Goal: Task Accomplishment & Management: Manage account settings

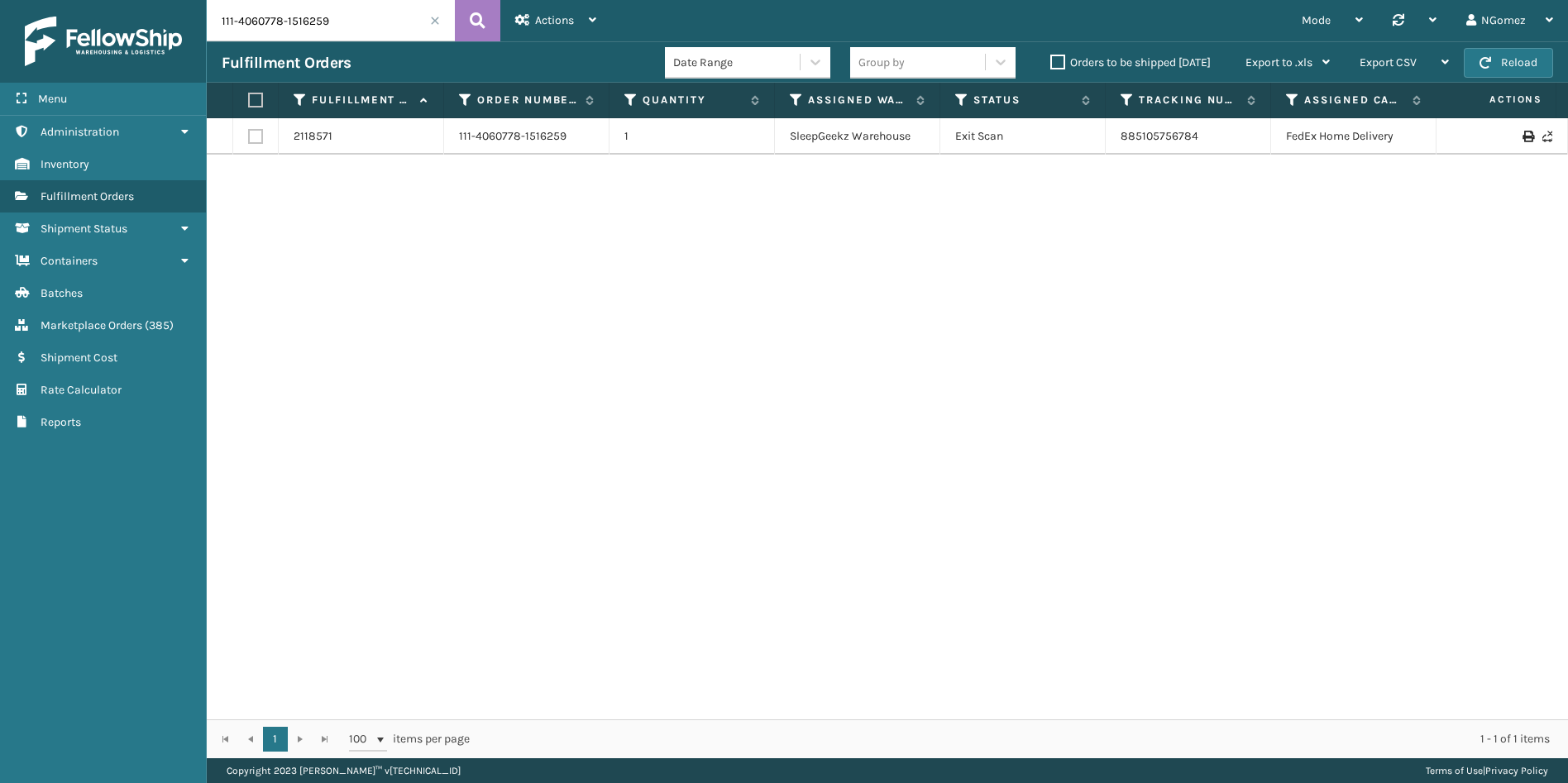
click at [262, 49] on div "Fulfillment Orders Date Range Group by Orders to be shipped [DATE] Export to .x…" at bounding box center [887, 61] width 1361 height 41
click at [261, 41] on div "Fulfillment Orders Date Range Group by Orders to be shipped [DATE] Export to .x…" at bounding box center [887, 61] width 1361 height 41
click at [321, 14] on input "111-4060778-1516259" at bounding box center [331, 20] width 248 height 41
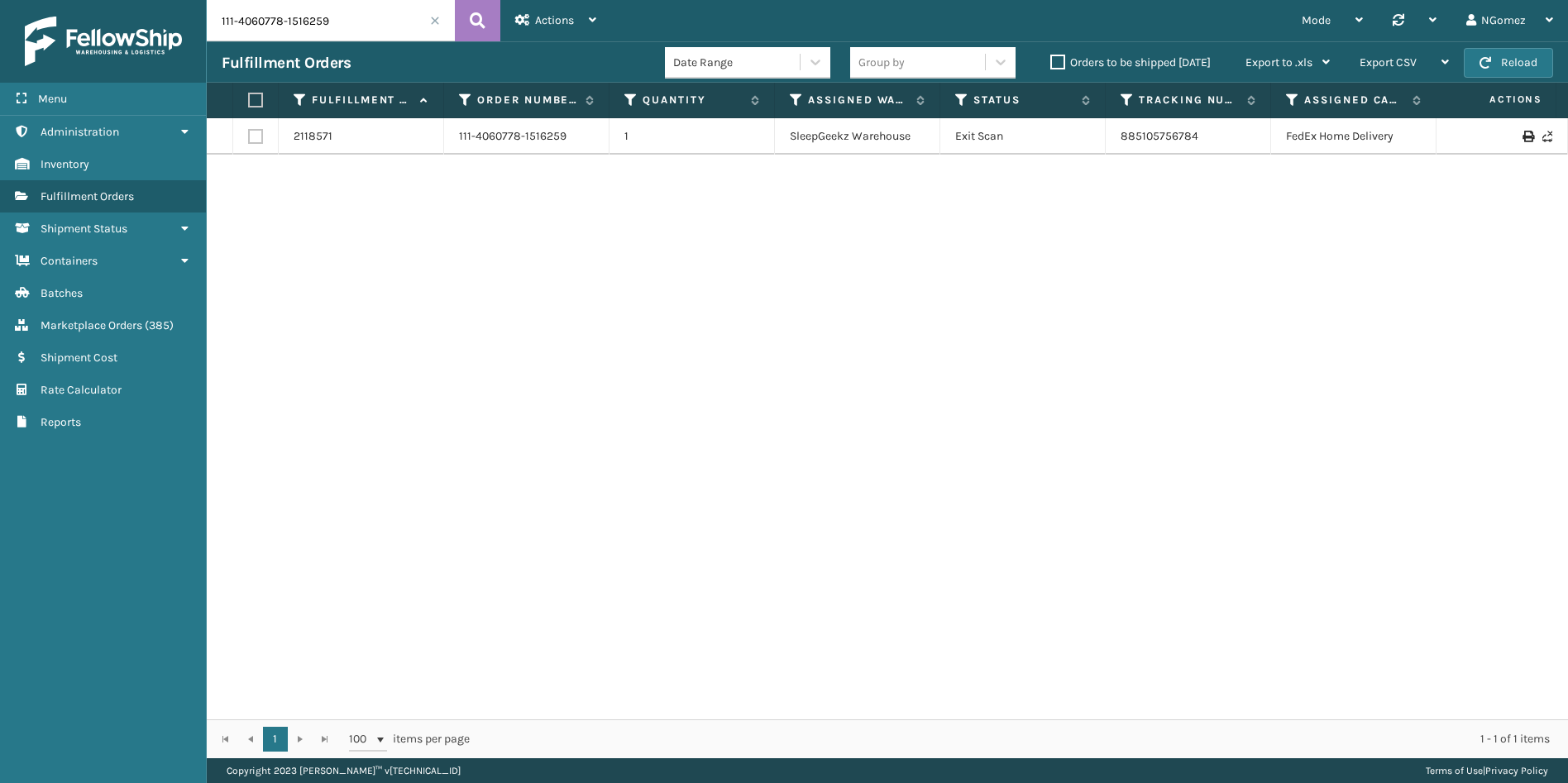
paste input "600618-2045844"
type input "111-4600618-2045844"
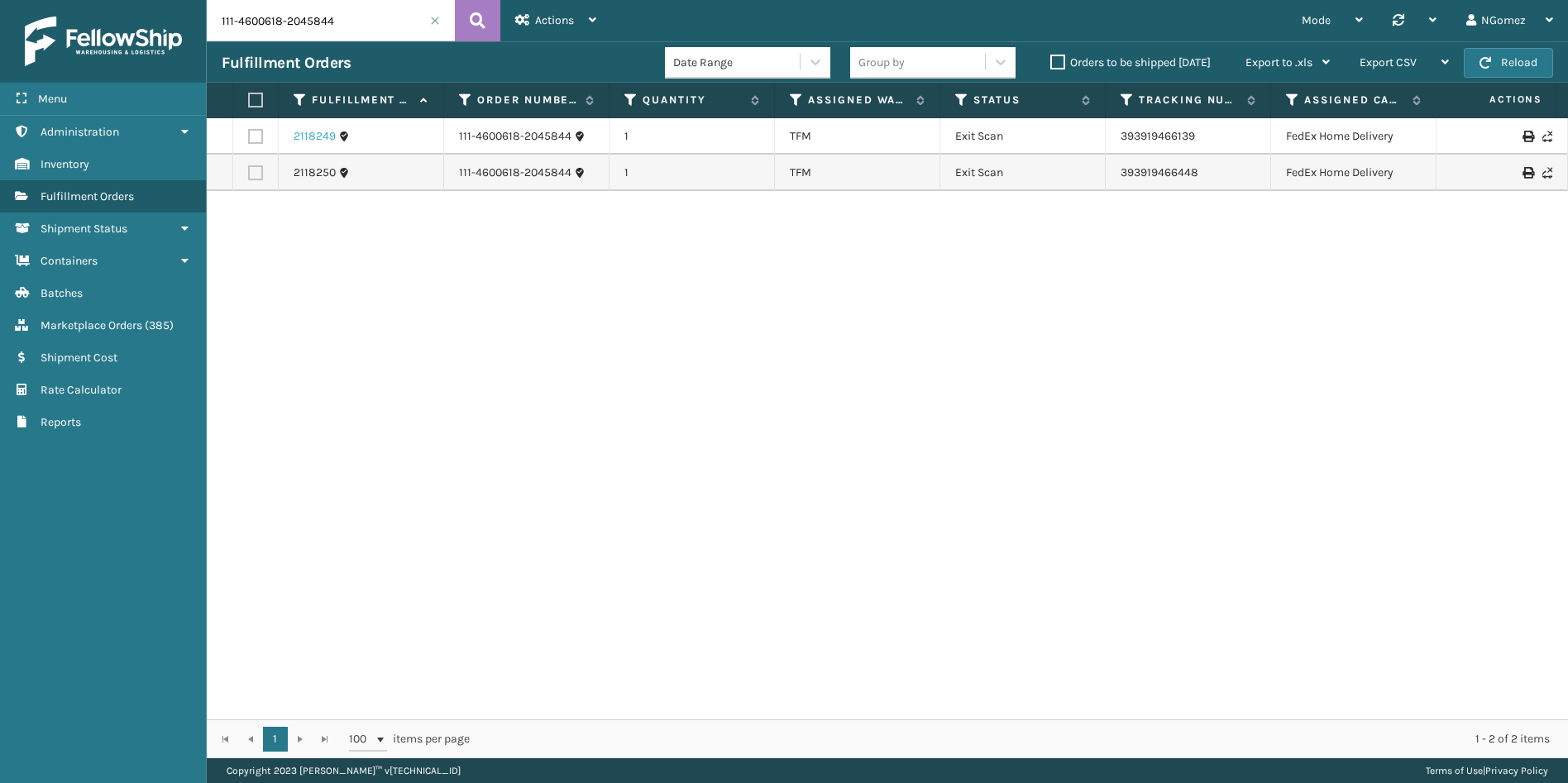
click at [322, 138] on link "2118249" at bounding box center [314, 137] width 42 height 17
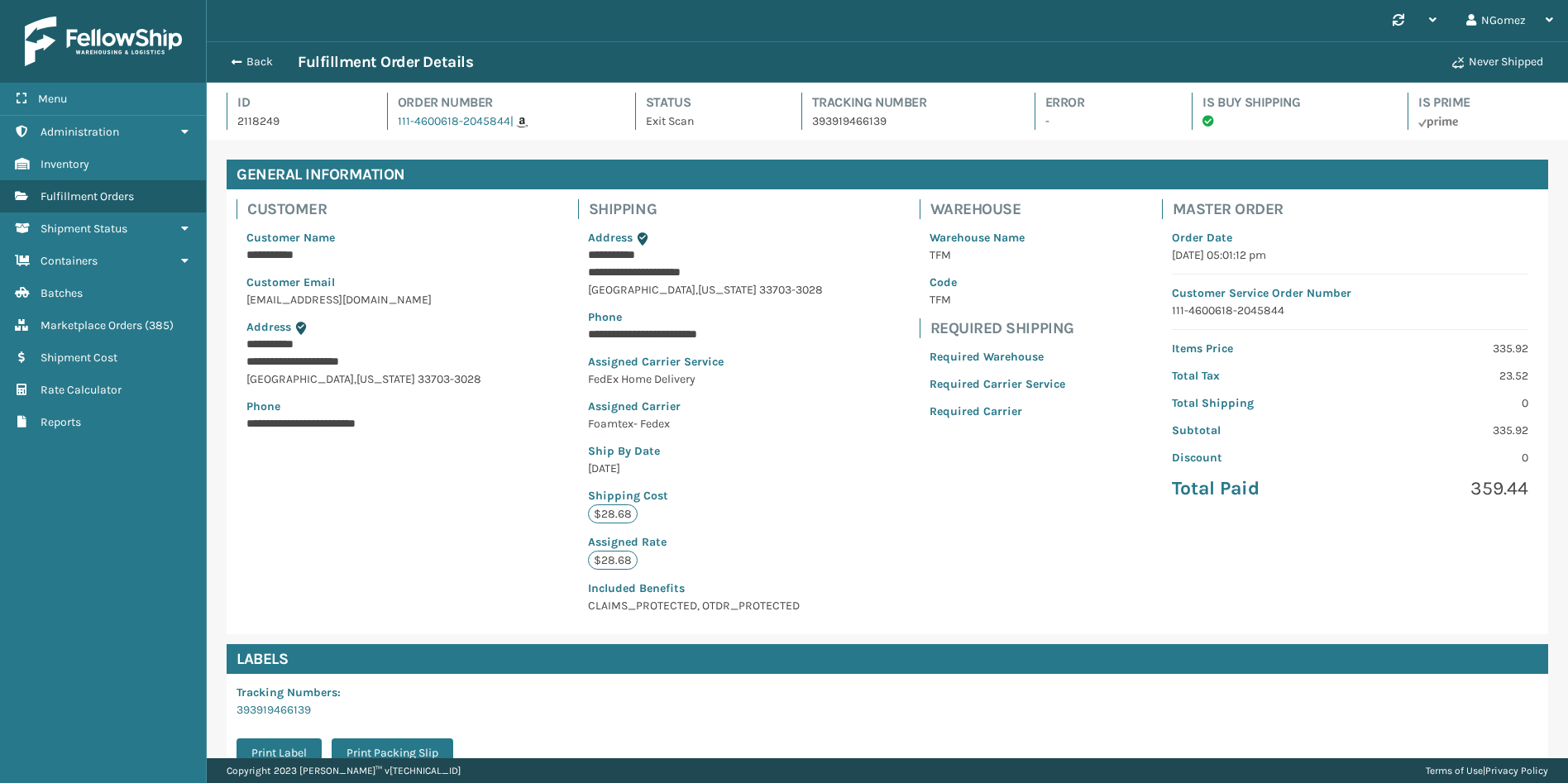
scroll to position [39, 1361]
drag, startPoint x: 240, startPoint y: 50, endPoint x: 241, endPoint y: 61, distance: 11.0
click at [239, 50] on div "Back Fulfillment Order Details Never Shipped" at bounding box center [887, 61] width 1361 height 41
click at [241, 61] on button "Back" at bounding box center [259, 62] width 76 height 15
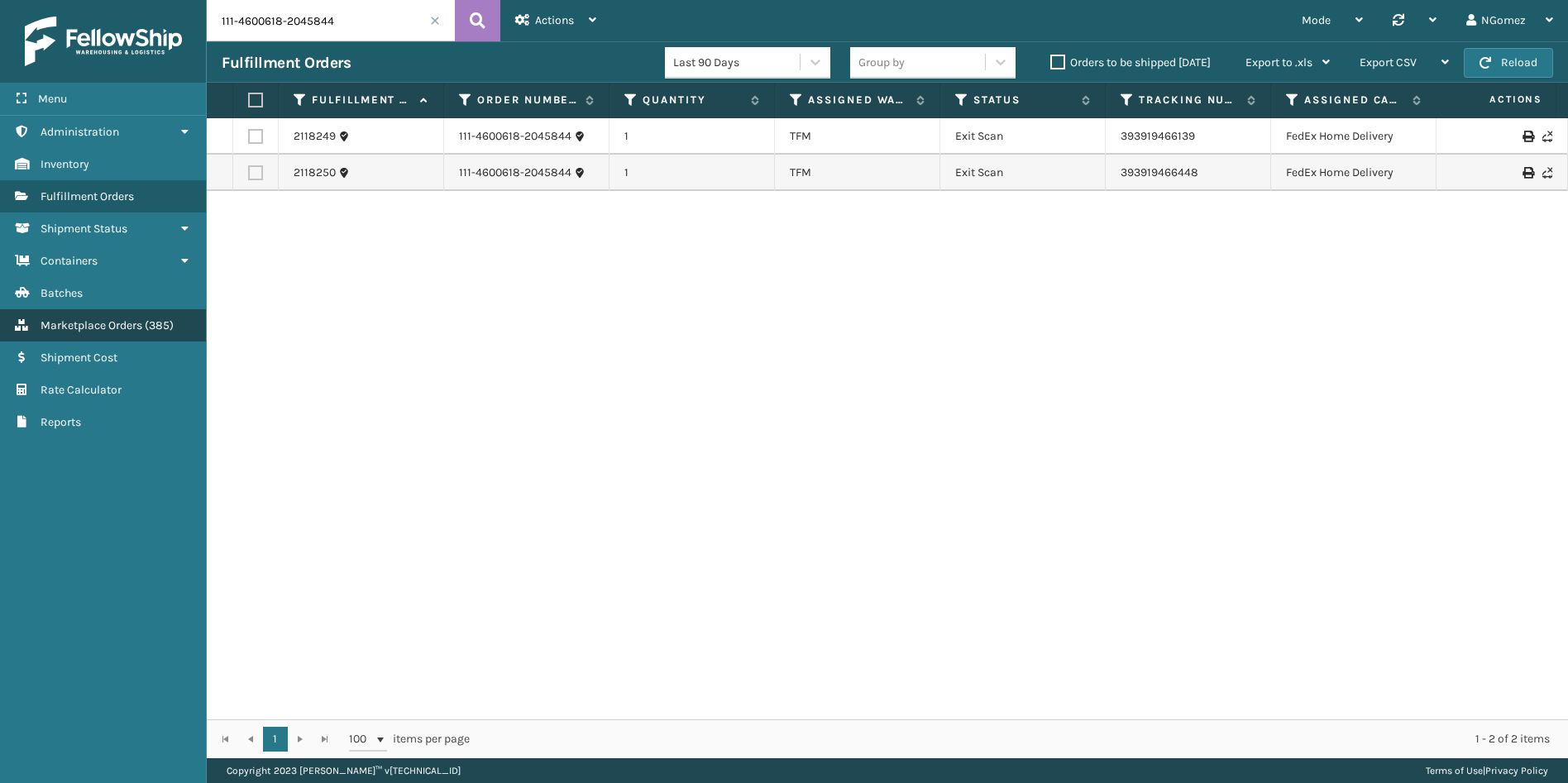
click at [135, 314] on link "Marketplace Orders ( 385 )" at bounding box center [103, 325] width 206 height 32
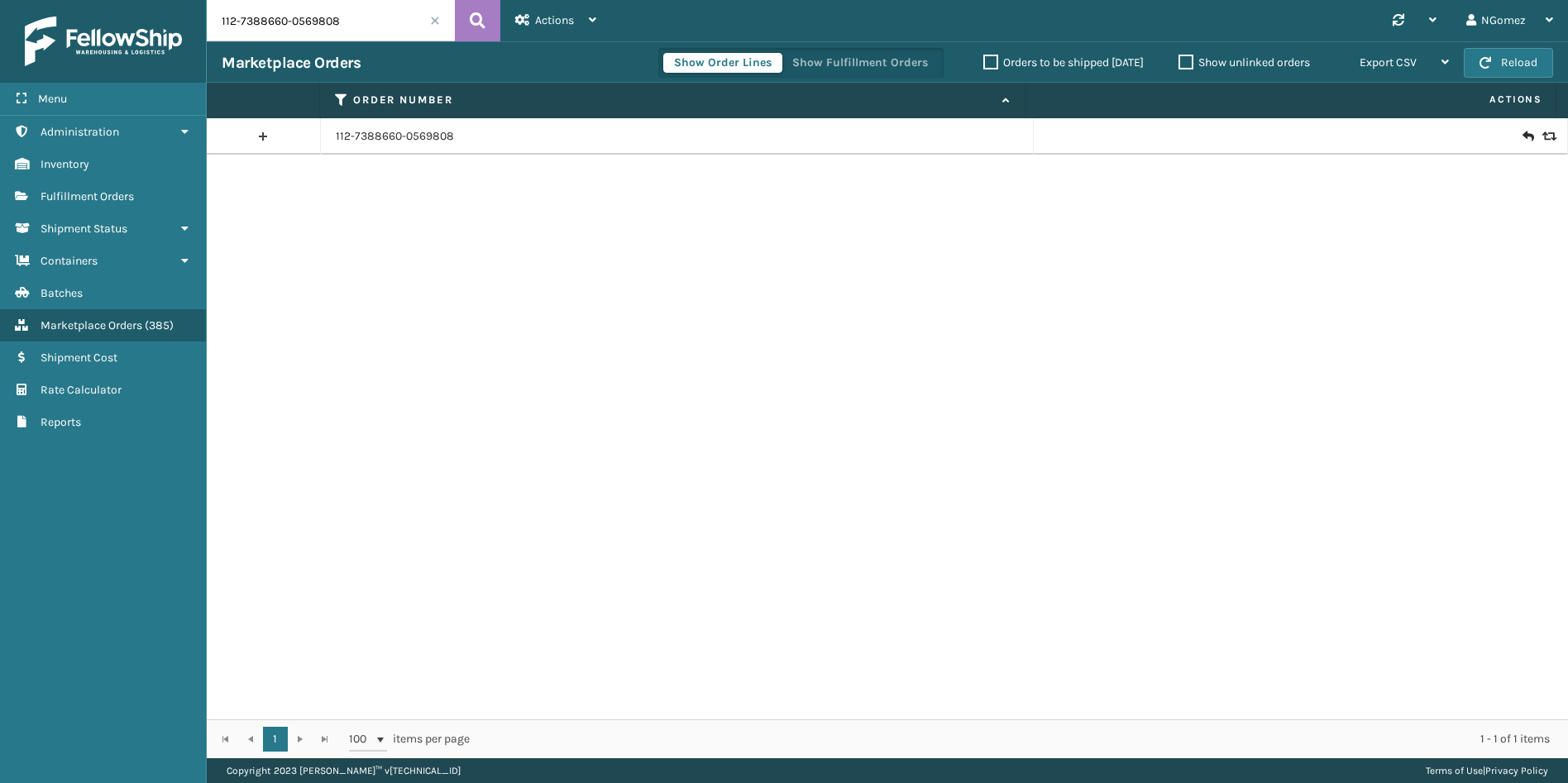
click at [343, 25] on input "112-7388660-0569808" at bounding box center [331, 20] width 248 height 41
paste input "1-4600618-2045844"
type input "111-4600618-2045844"
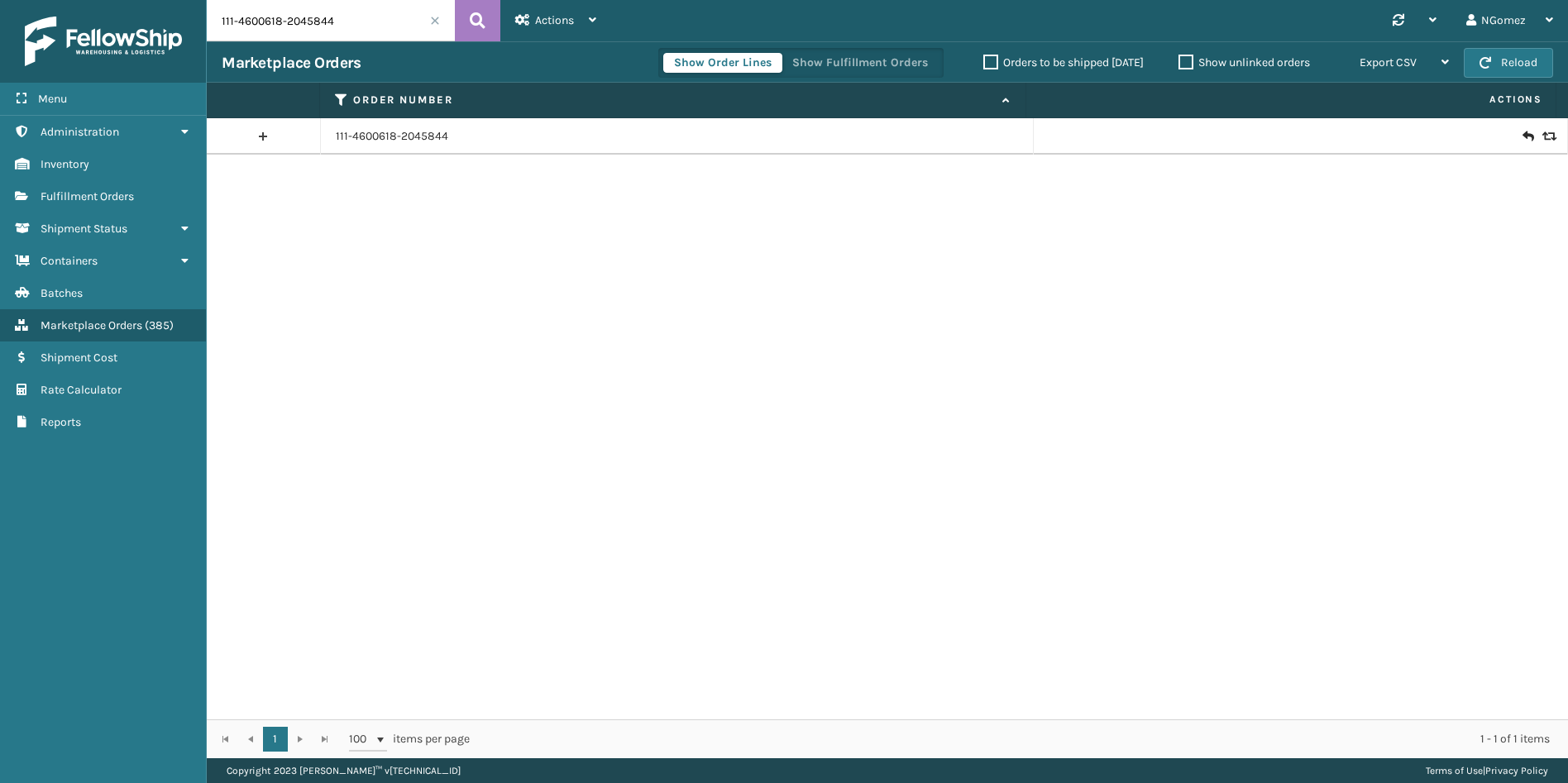
click at [1522, 131] on icon at bounding box center [1527, 137] width 10 height 17
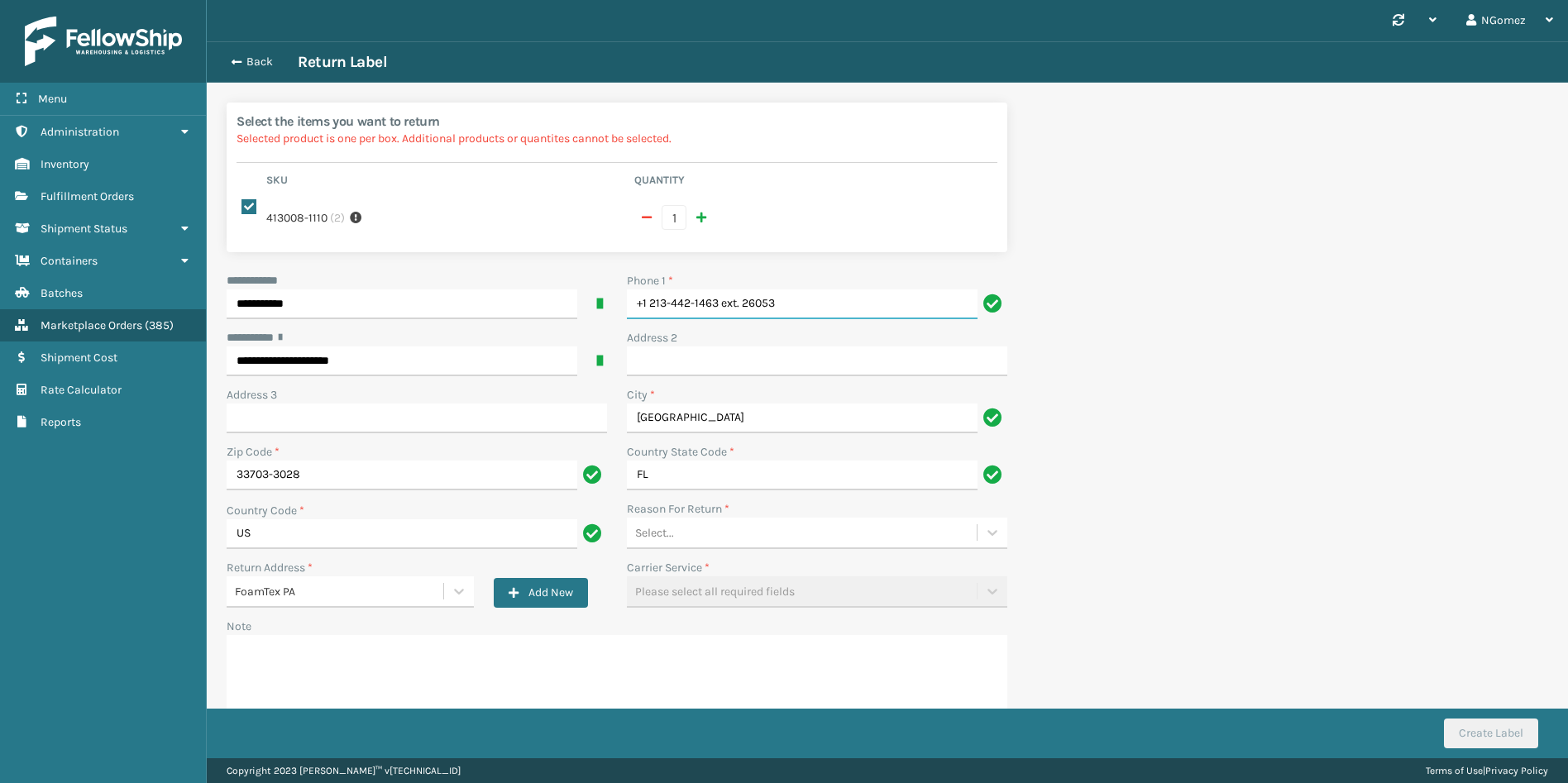
drag, startPoint x: 811, startPoint y: 292, endPoint x: 721, endPoint y: 283, distance: 90.4
click at [721, 290] on input "+1 213-442-1463 ext. 26053" at bounding box center [802, 304] width 351 height 29
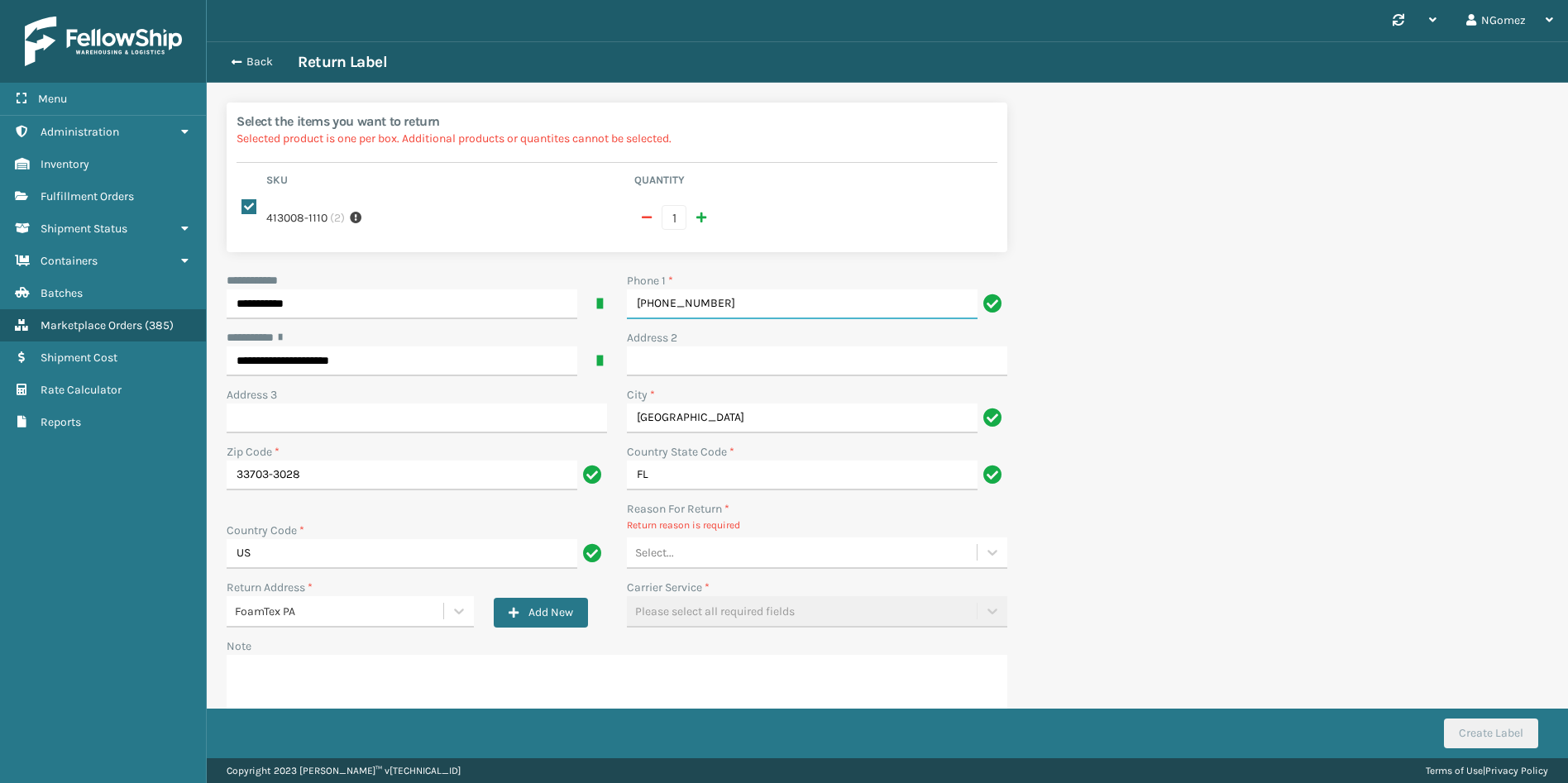
type input "[PHONE_NUMBER]"
click at [727, 547] on div "Select..." at bounding box center [802, 553] width 350 height 28
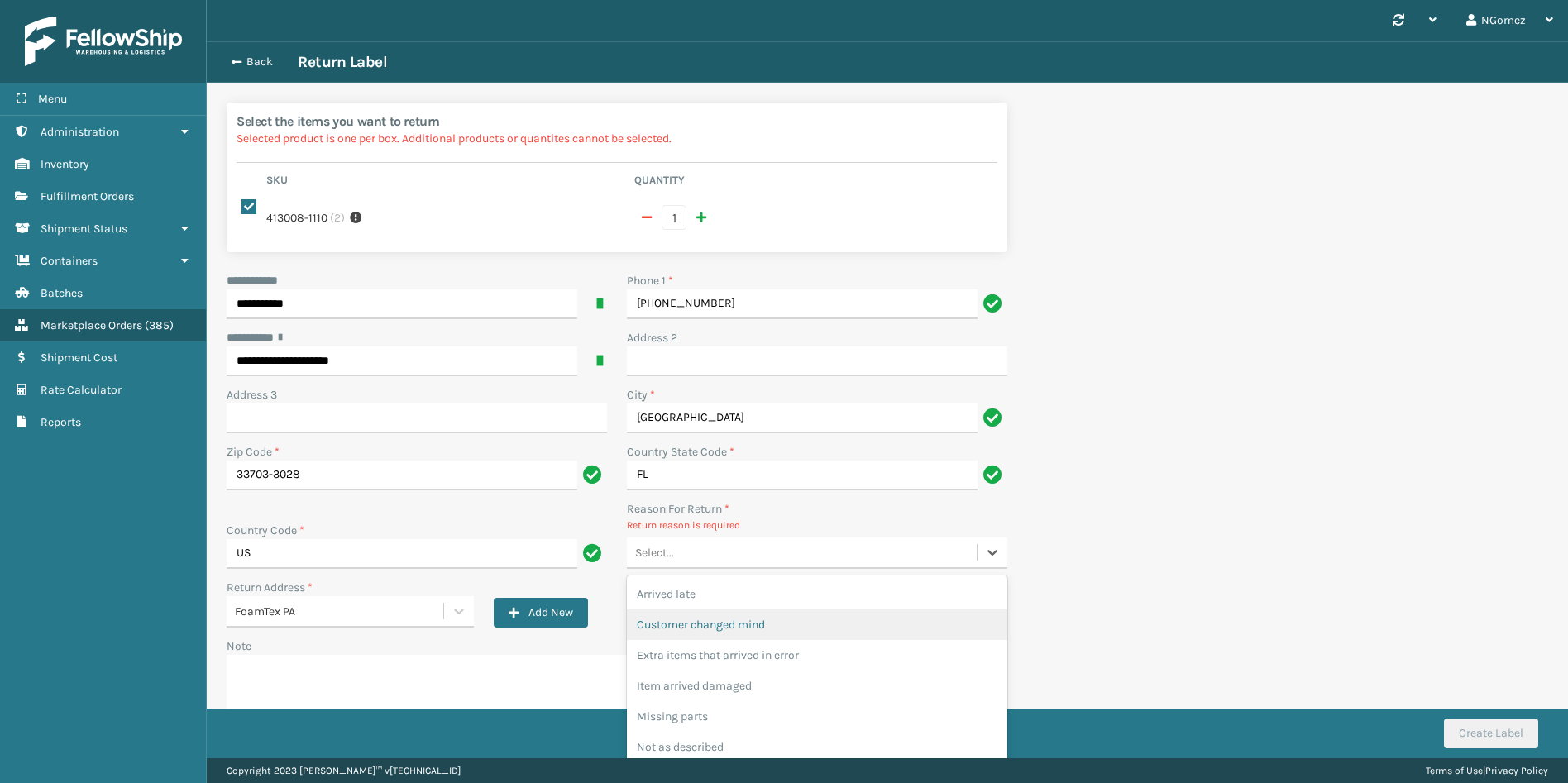
click at [732, 610] on div "Customer changed mind" at bounding box center [817, 624] width 380 height 30
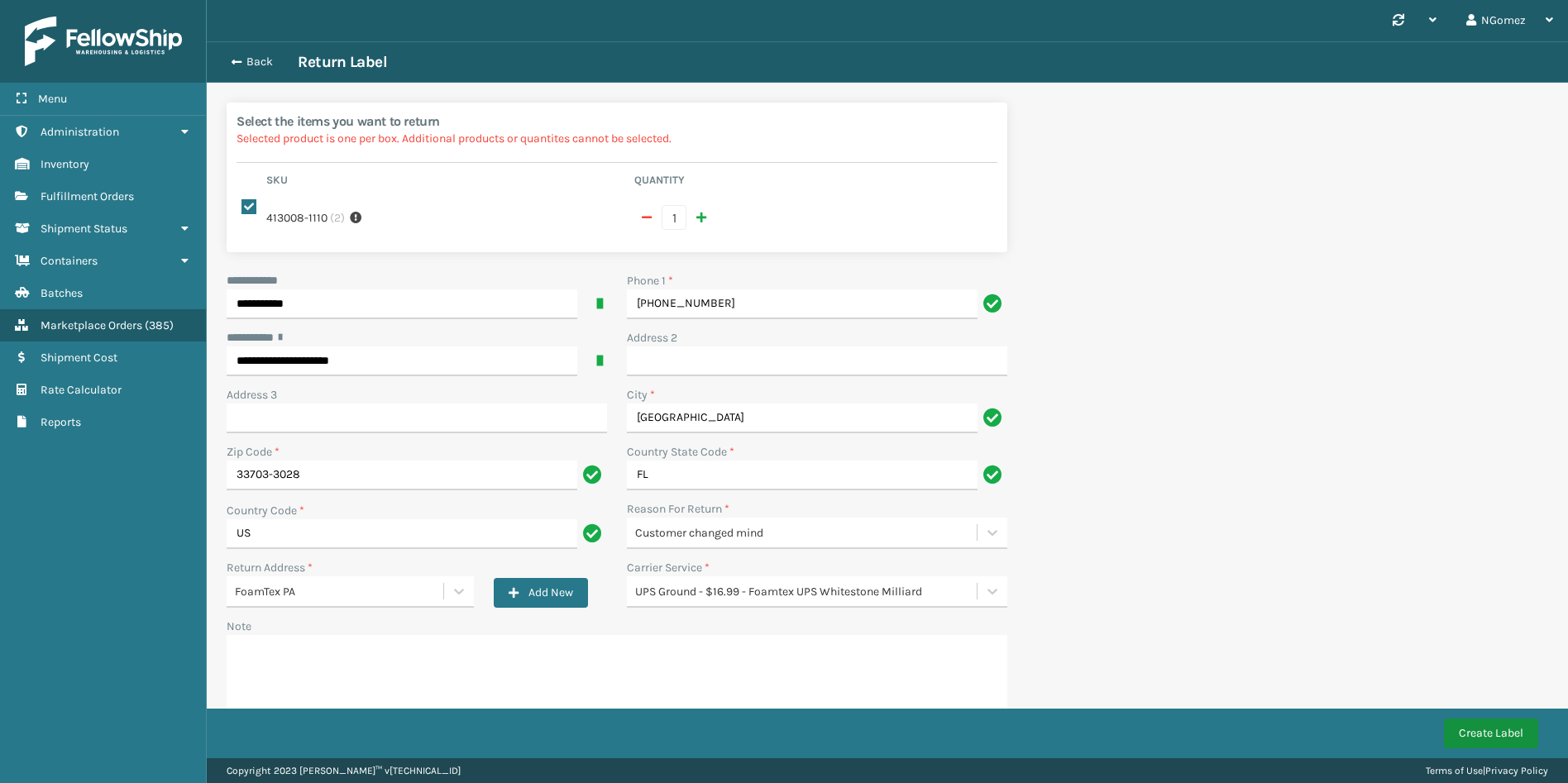
click at [1485, 738] on button "Create Label" at bounding box center [1490, 733] width 94 height 29
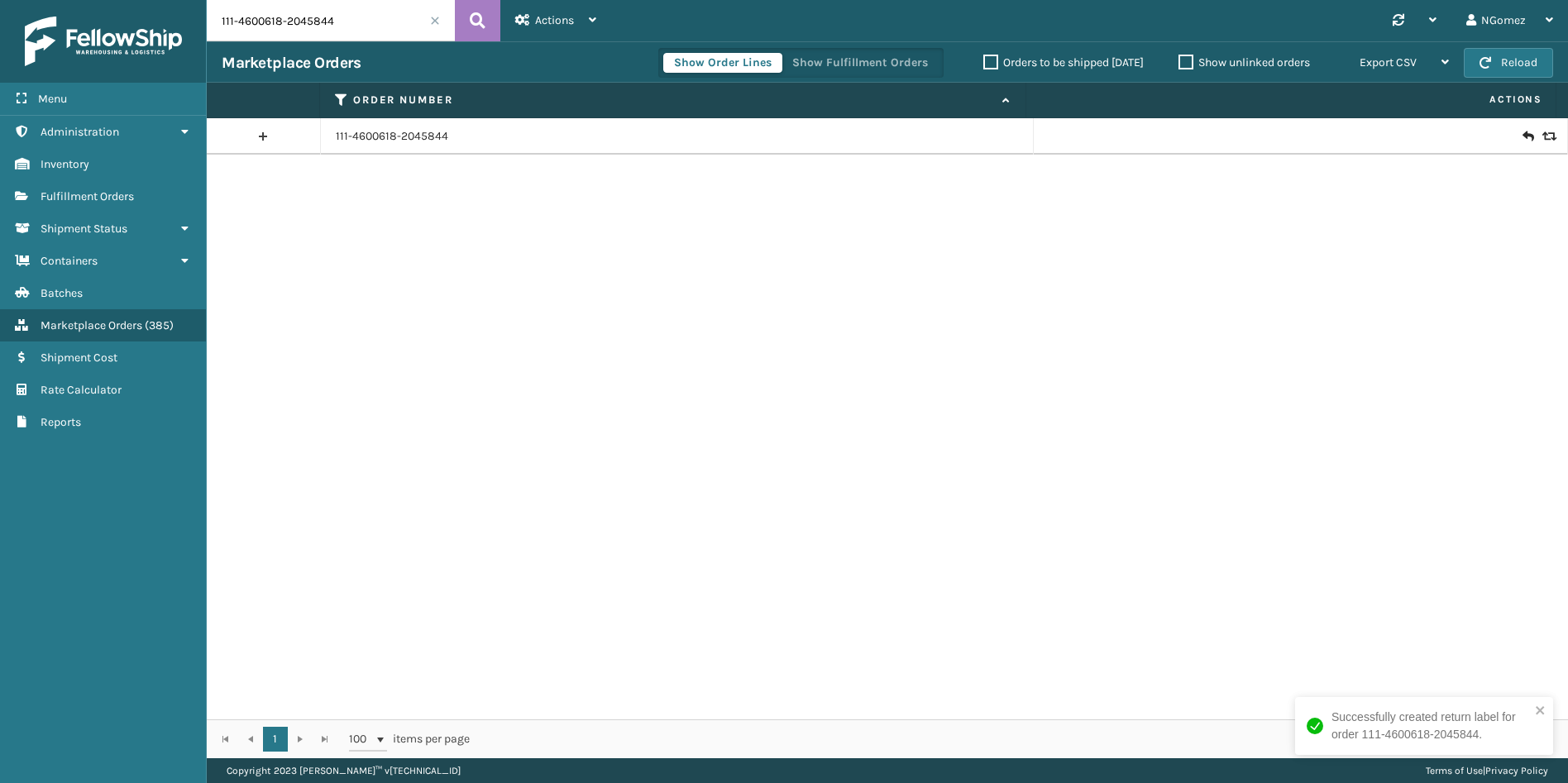
click at [1522, 133] on icon at bounding box center [1527, 137] width 10 height 17
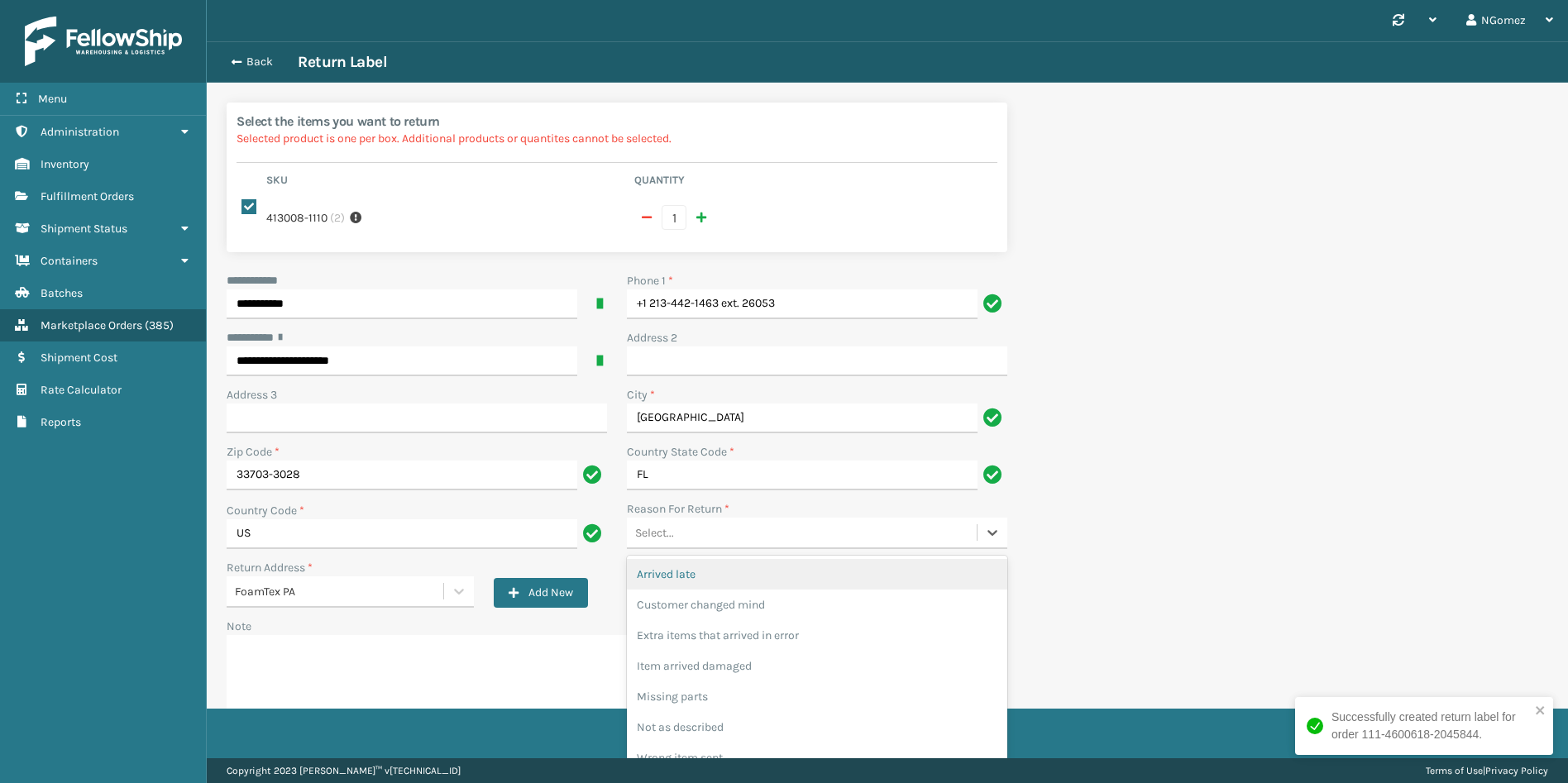
click at [729, 520] on div "Select..." at bounding box center [802, 534] width 350 height 28
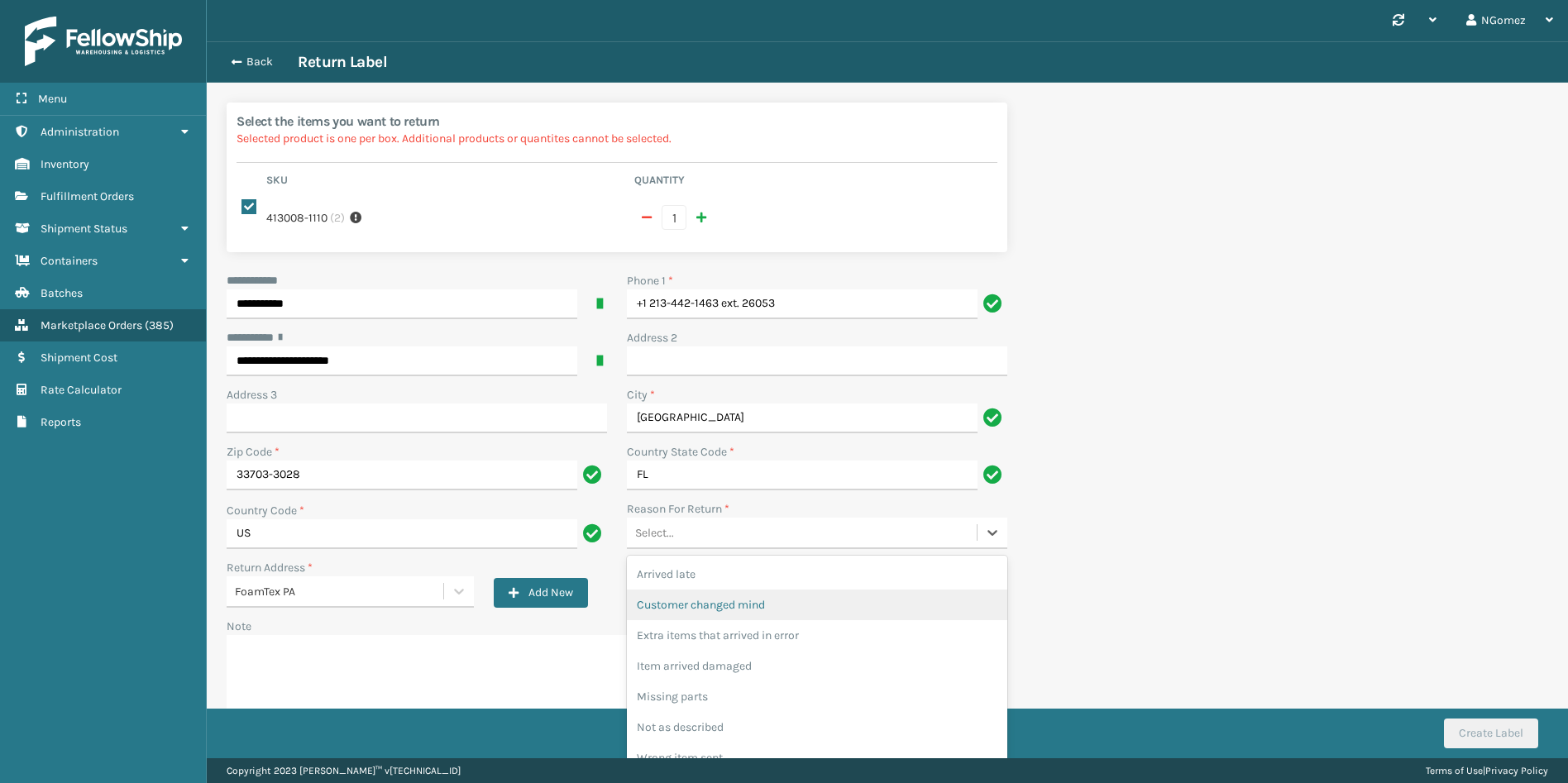
drag, startPoint x: 698, startPoint y: 590, endPoint x: 754, endPoint y: 413, distance: 185.6
click at [698, 590] on div "Customer changed mind" at bounding box center [817, 604] width 380 height 30
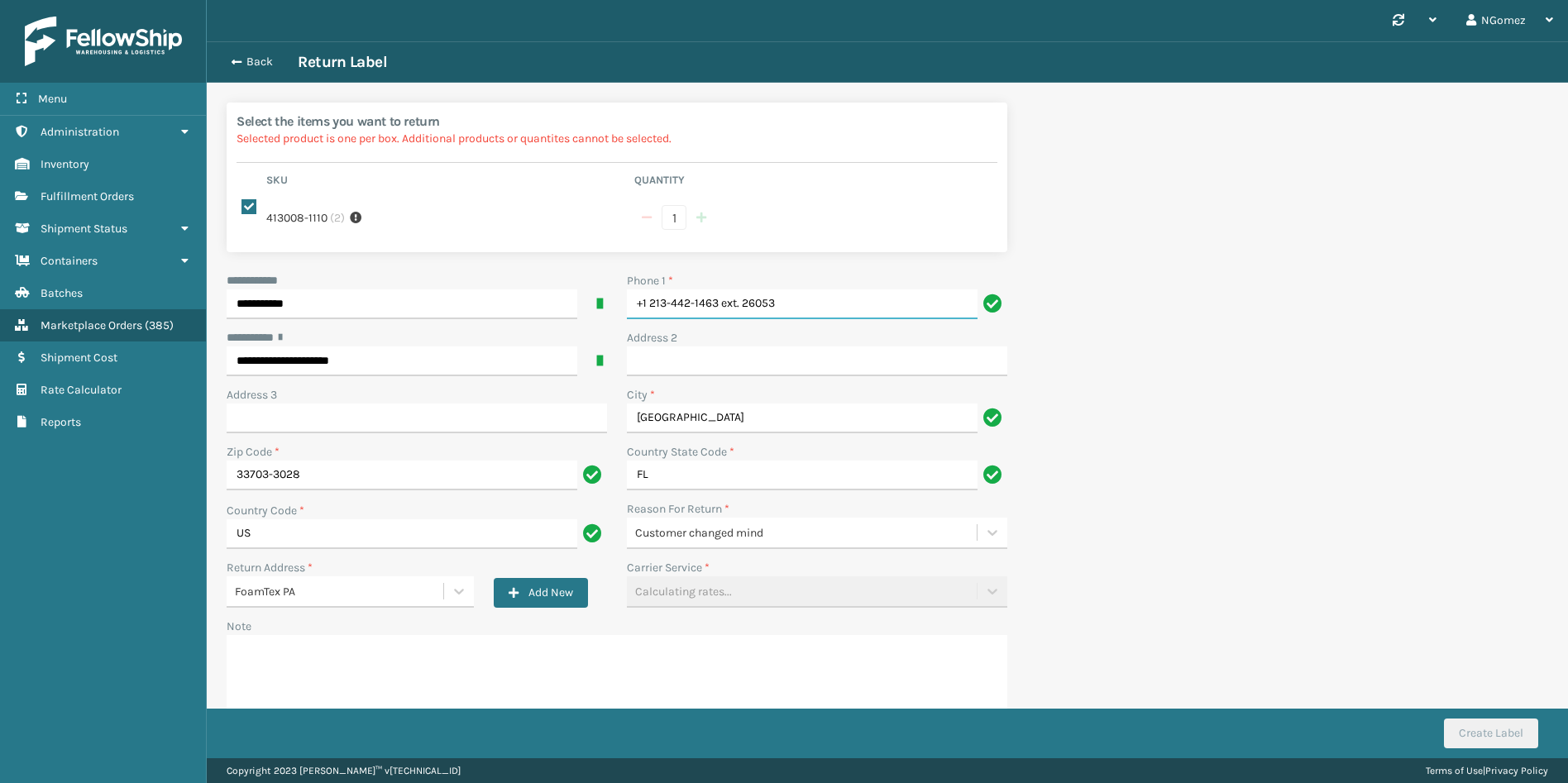
drag, startPoint x: 792, startPoint y: 283, endPoint x: 723, endPoint y: 284, distance: 69.0
click at [723, 290] on input "+1 213-442-1463 ext. 26053" at bounding box center [802, 304] width 351 height 29
type input "[PHONE_NUMBER]"
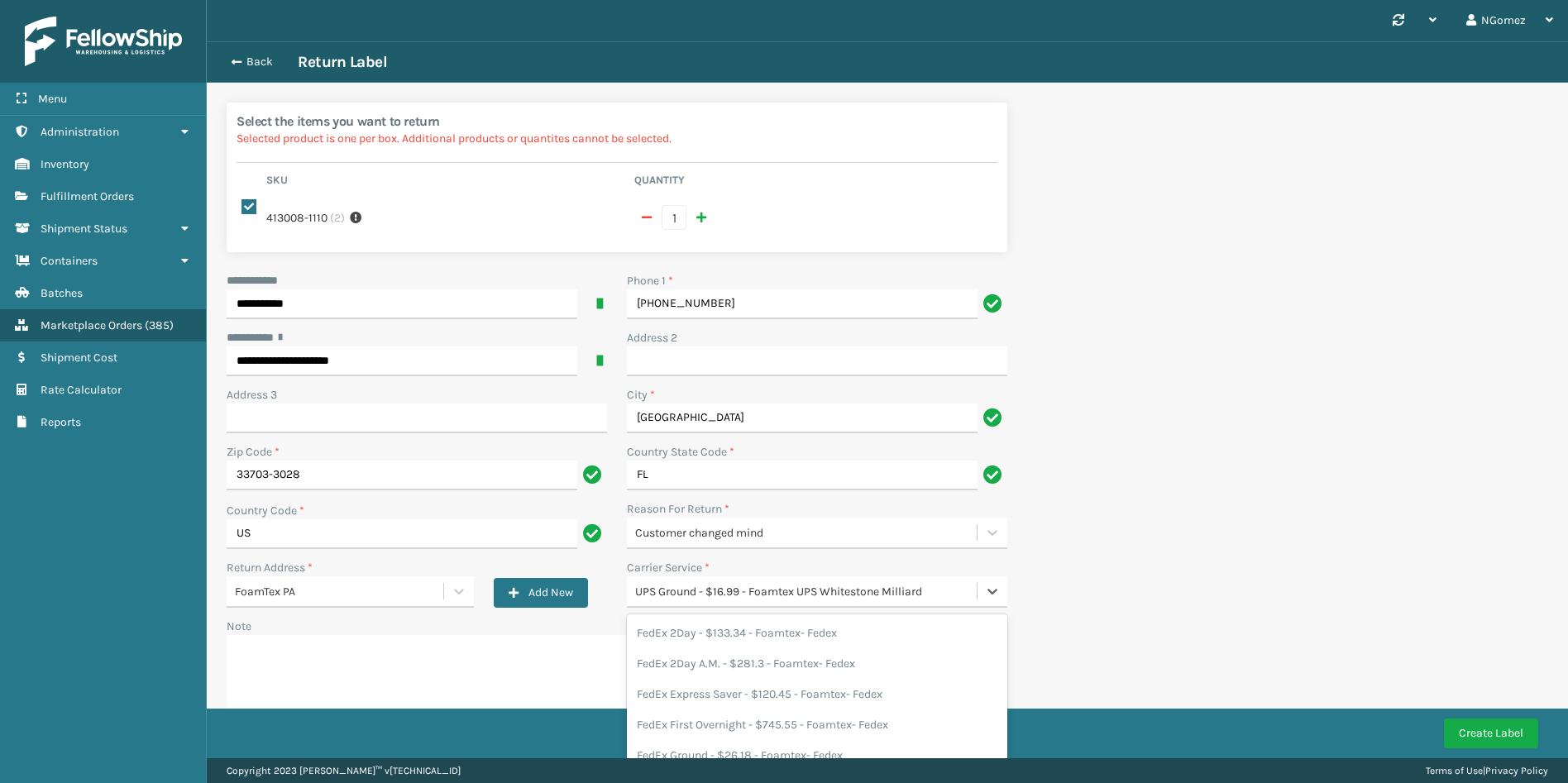
click at [729, 583] on div "UPS Ground - $16.99 - Foamtex UPS Whitestone Milliard" at bounding box center [806, 591] width 343 height 17
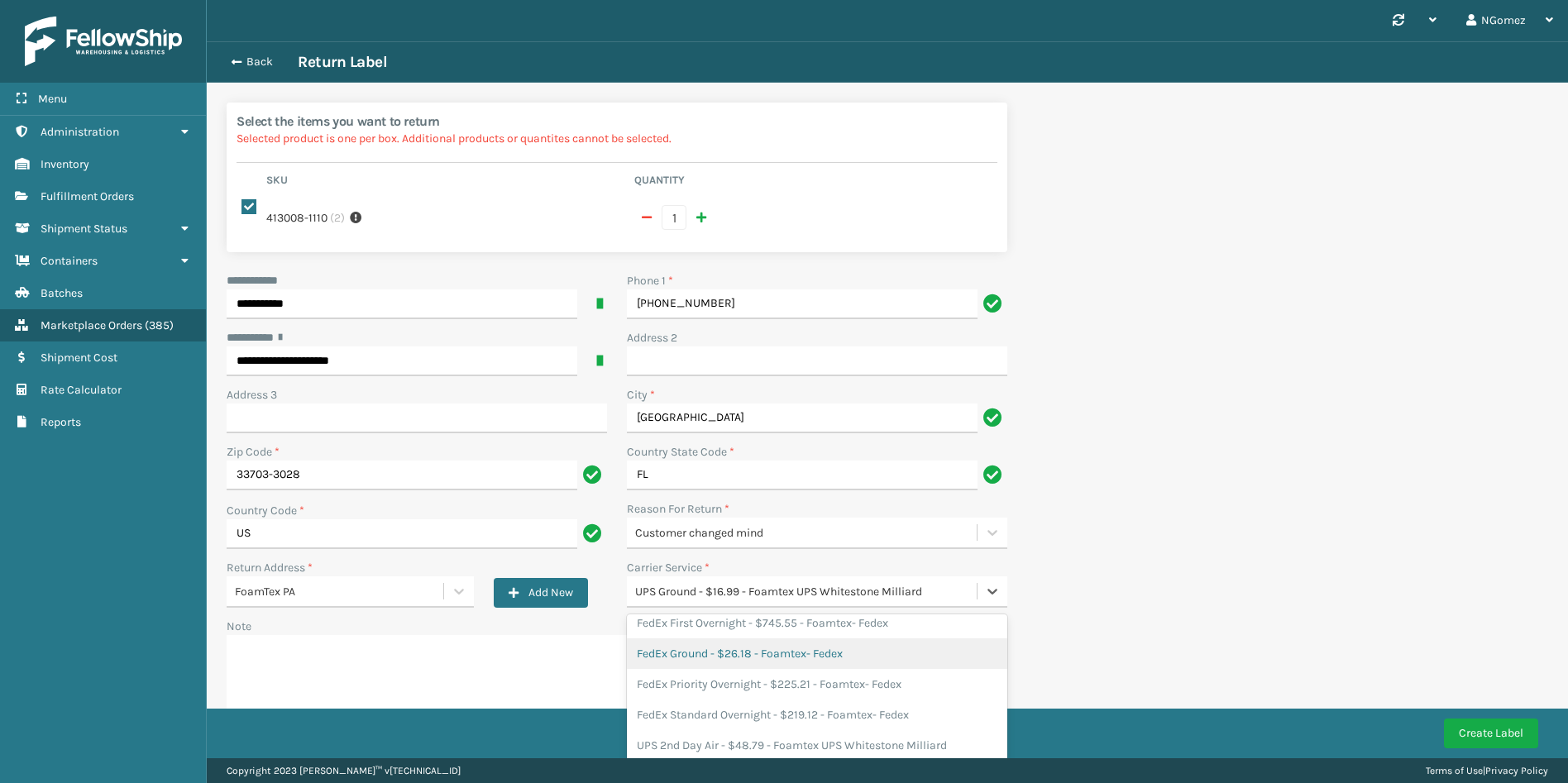
click at [737, 639] on div "FedEx Ground - $26.18 - Foamtex- Fedex" at bounding box center [817, 654] width 380 height 30
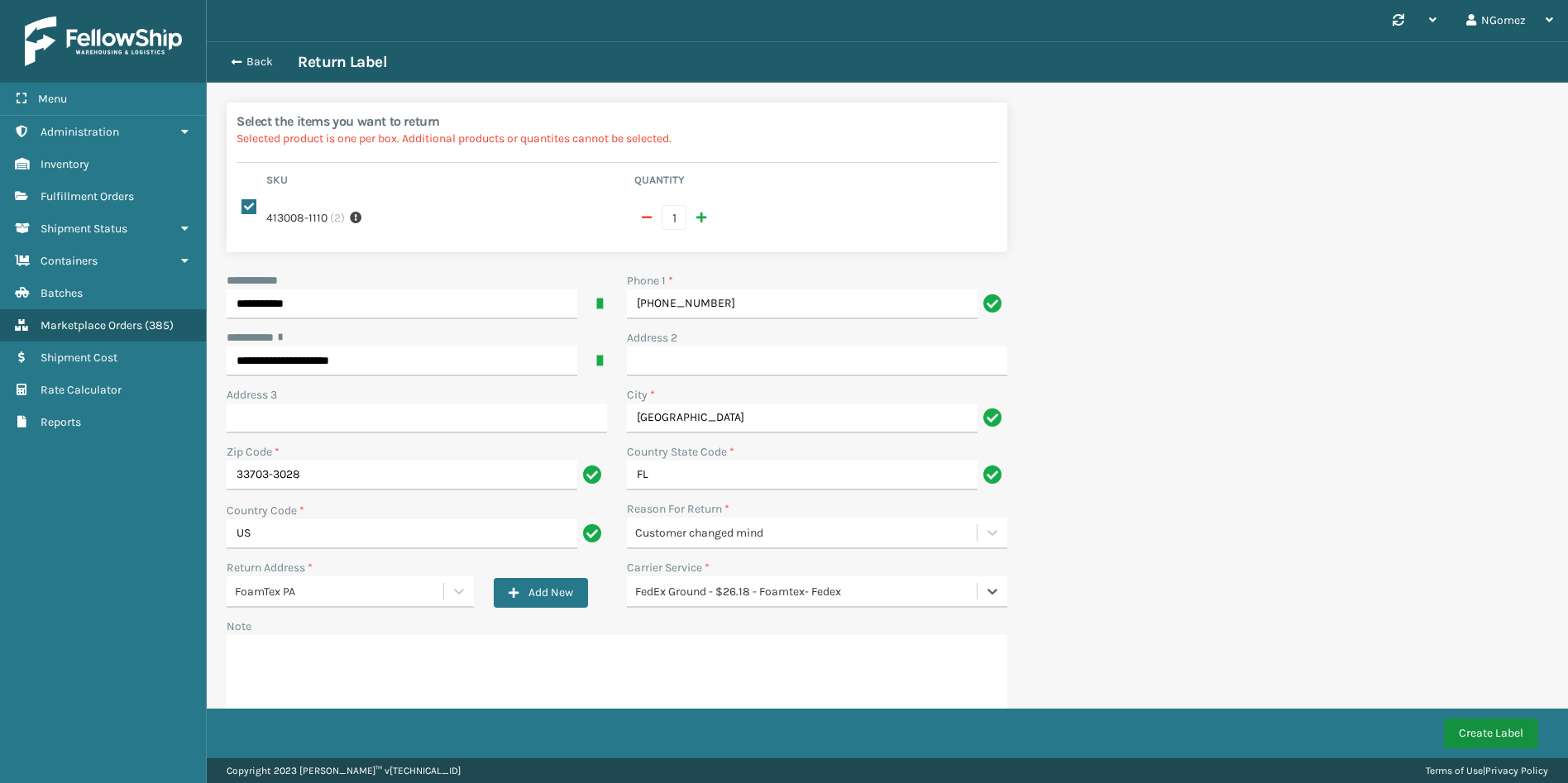
click at [1468, 733] on button "Create Label" at bounding box center [1490, 733] width 94 height 29
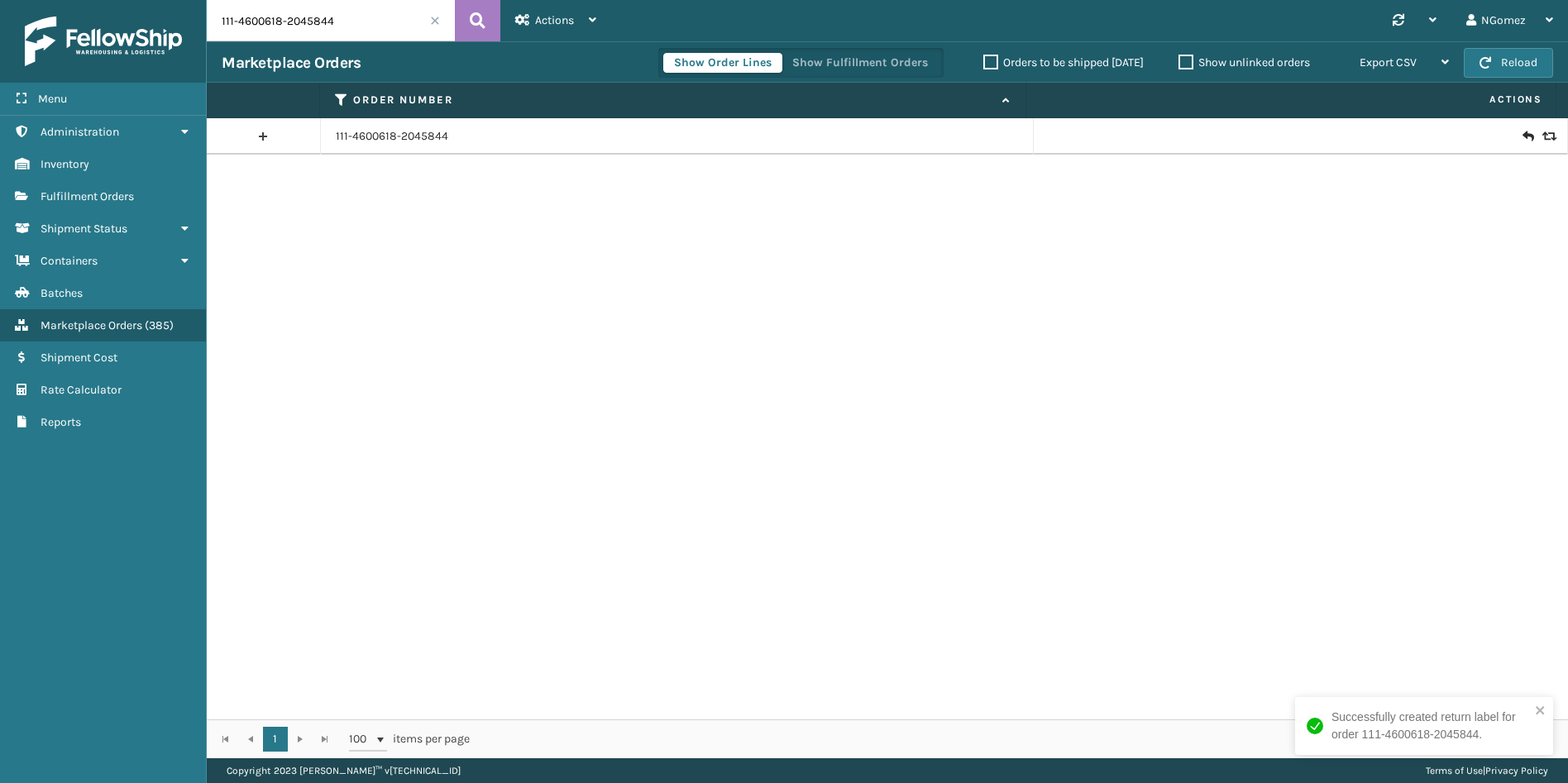
click at [1522, 135] on icon at bounding box center [1527, 137] width 10 height 17
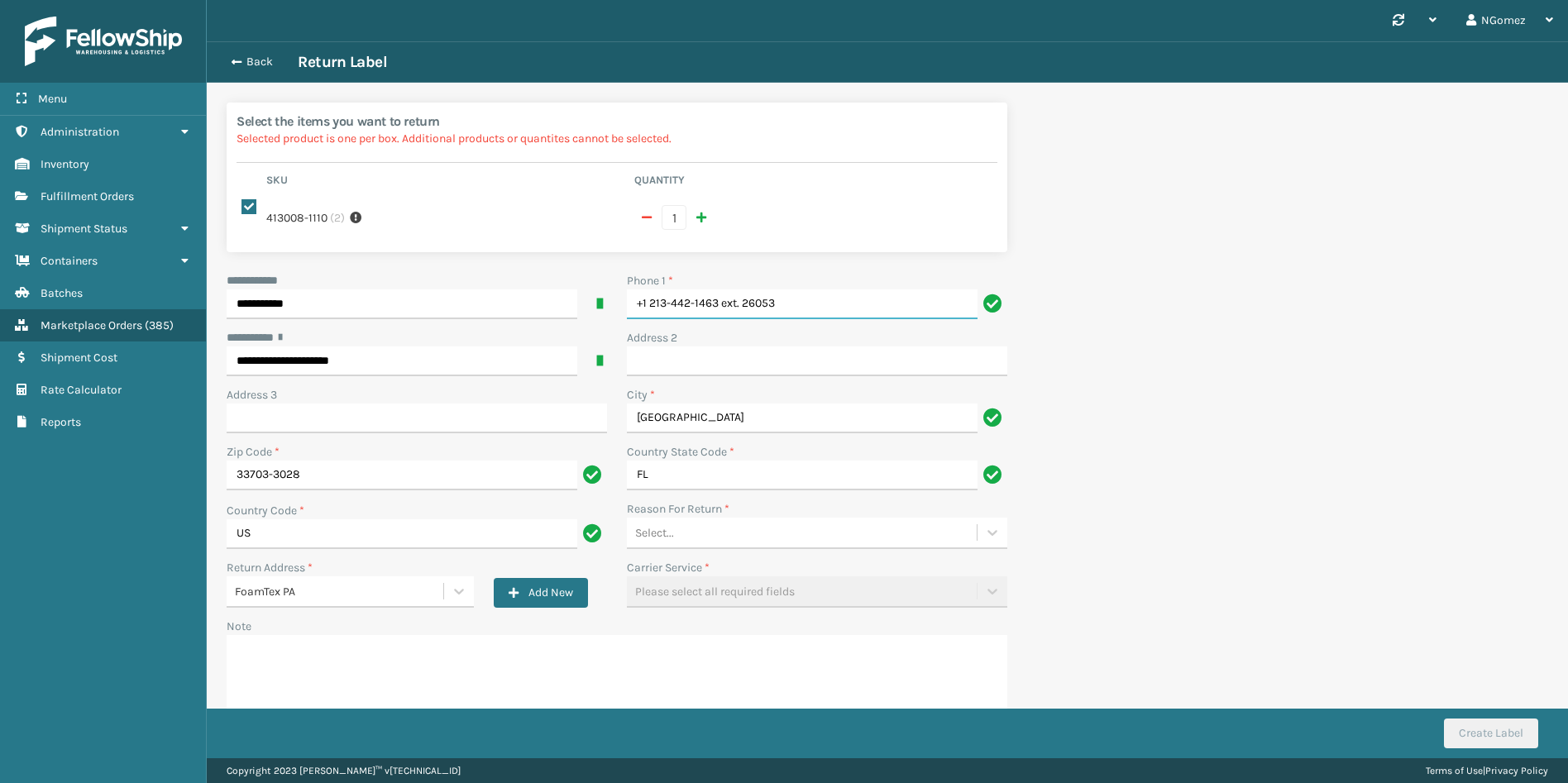
drag, startPoint x: 825, startPoint y: 276, endPoint x: 717, endPoint y: 286, distance: 108.5
click at [717, 290] on input "+1 213-442-1463 ext. 26053" at bounding box center [802, 304] width 351 height 29
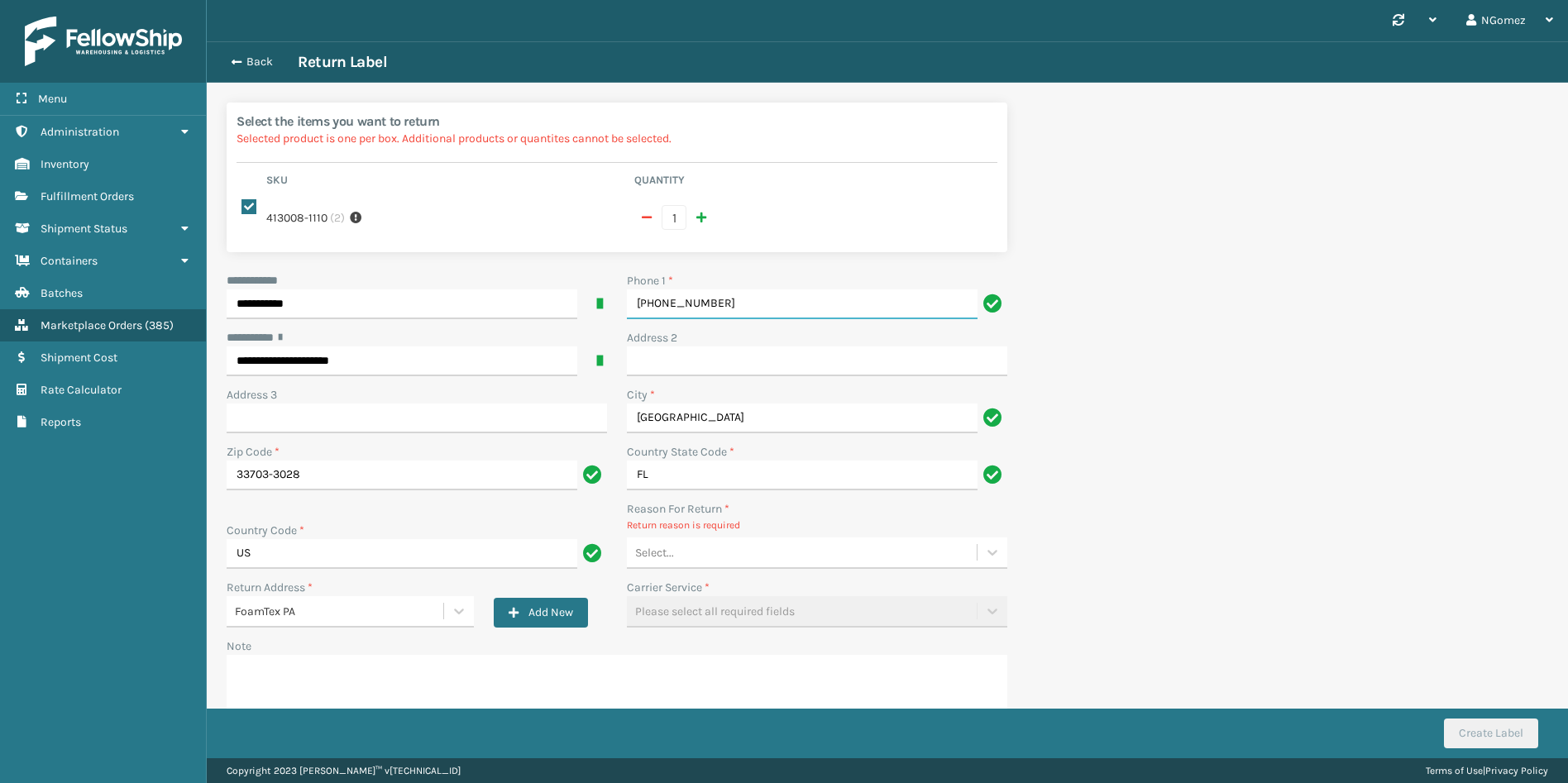
type input "[PHONE_NUMBER]"
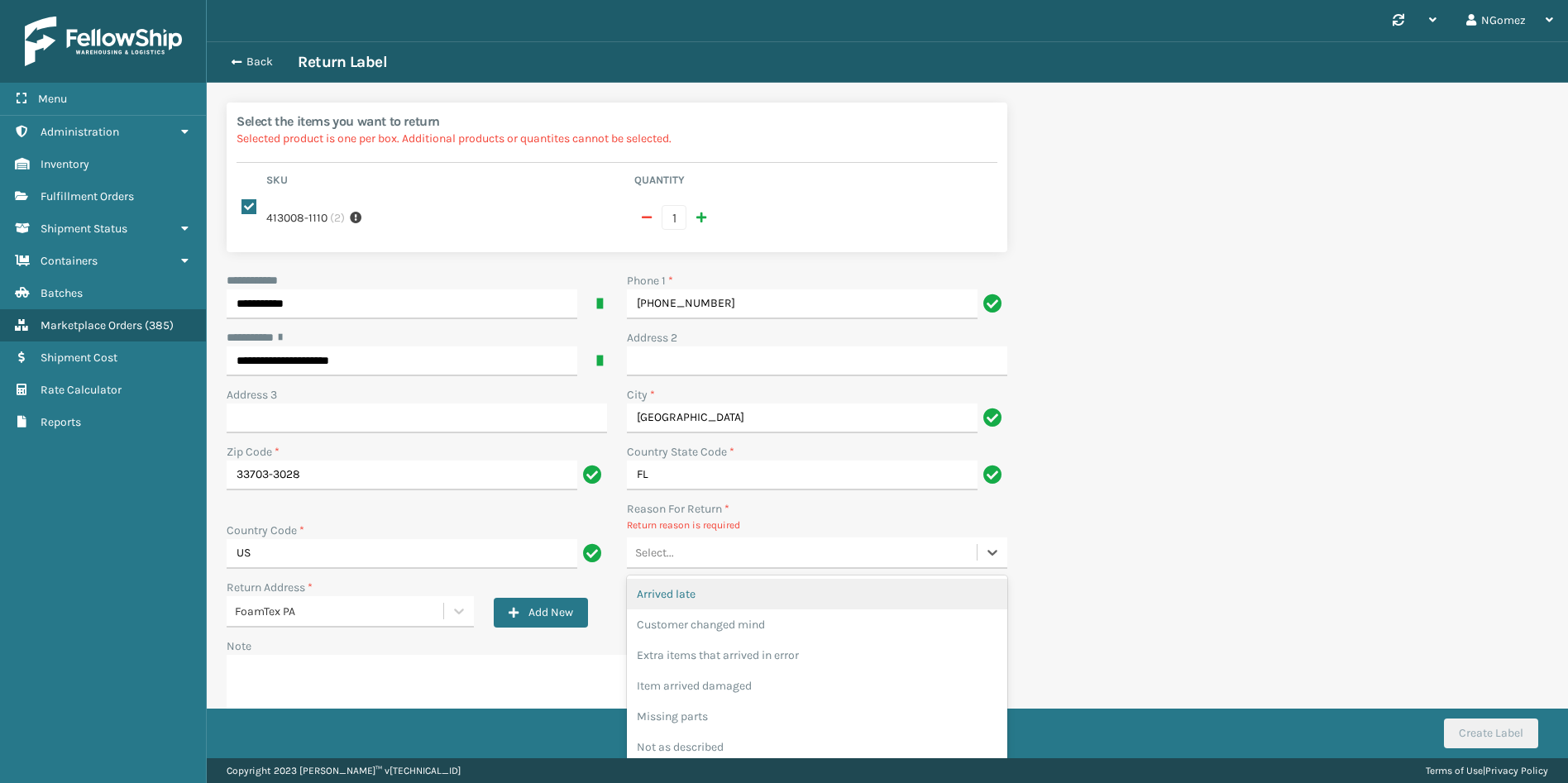
click at [696, 539] on div "Select..." at bounding box center [802, 553] width 350 height 28
click at [706, 618] on div "Customer changed mind" at bounding box center [817, 624] width 380 height 30
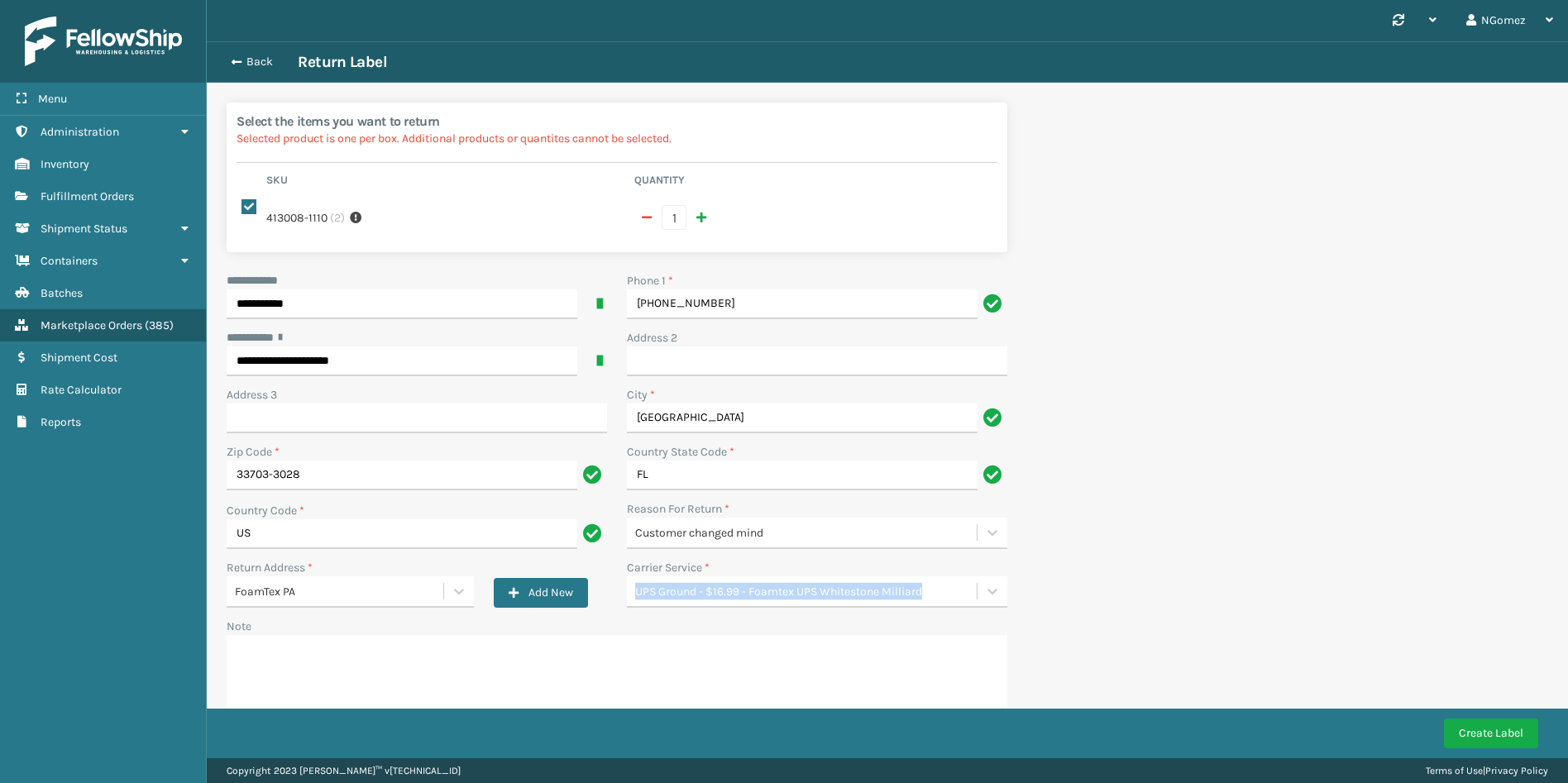
click at [828, 564] on div "Carrier Service * UPS Ground - $16.99 - Foamtex UPS Whitestone Milliard" at bounding box center [817, 583] width 380 height 49
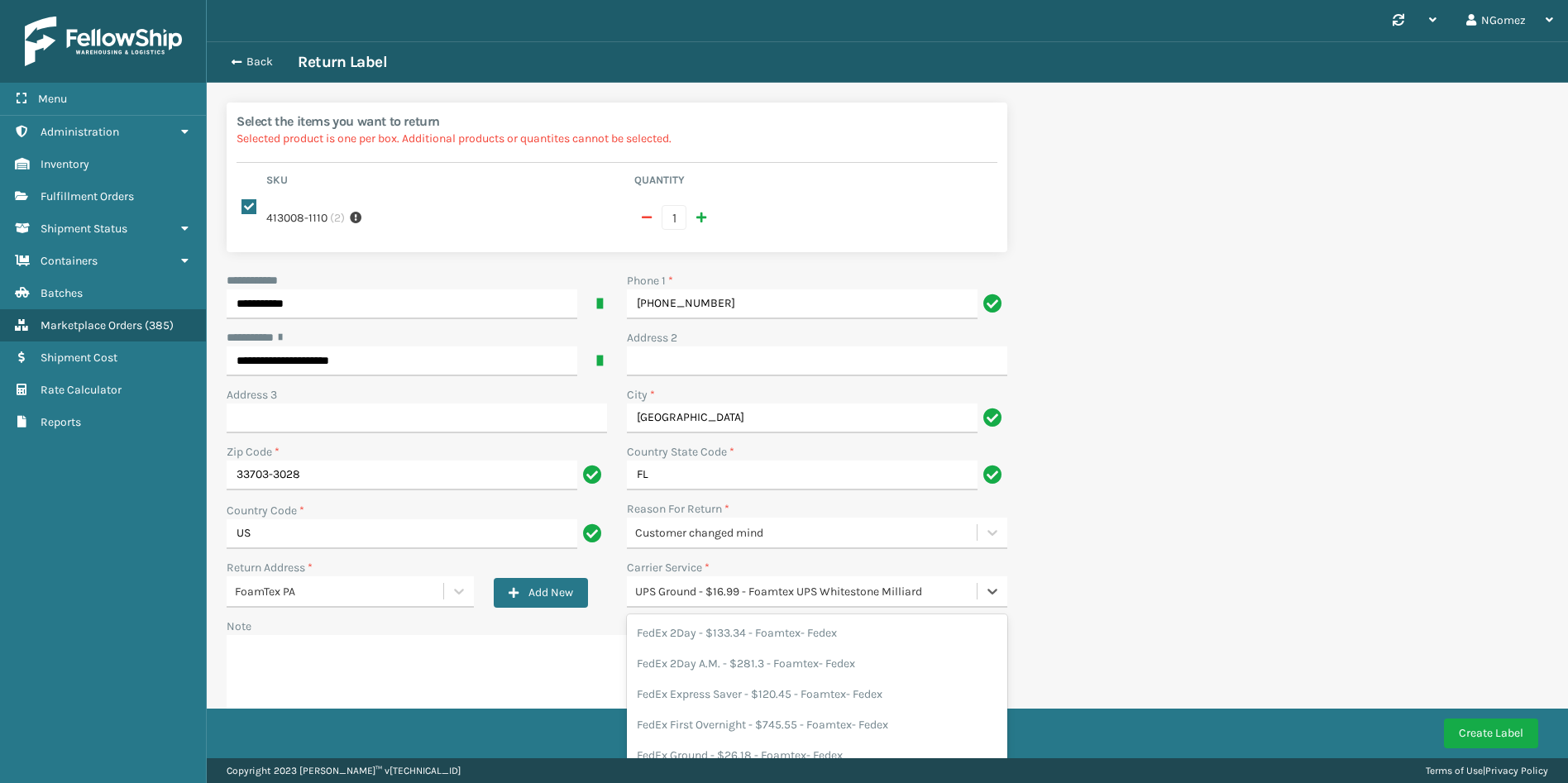
drag, startPoint x: 828, startPoint y: 564, endPoint x: 802, endPoint y: 580, distance: 30.5
click at [802, 583] on div "UPS Ground - $16.99 - Foamtex UPS Whitestone Milliard" at bounding box center [806, 591] width 343 height 17
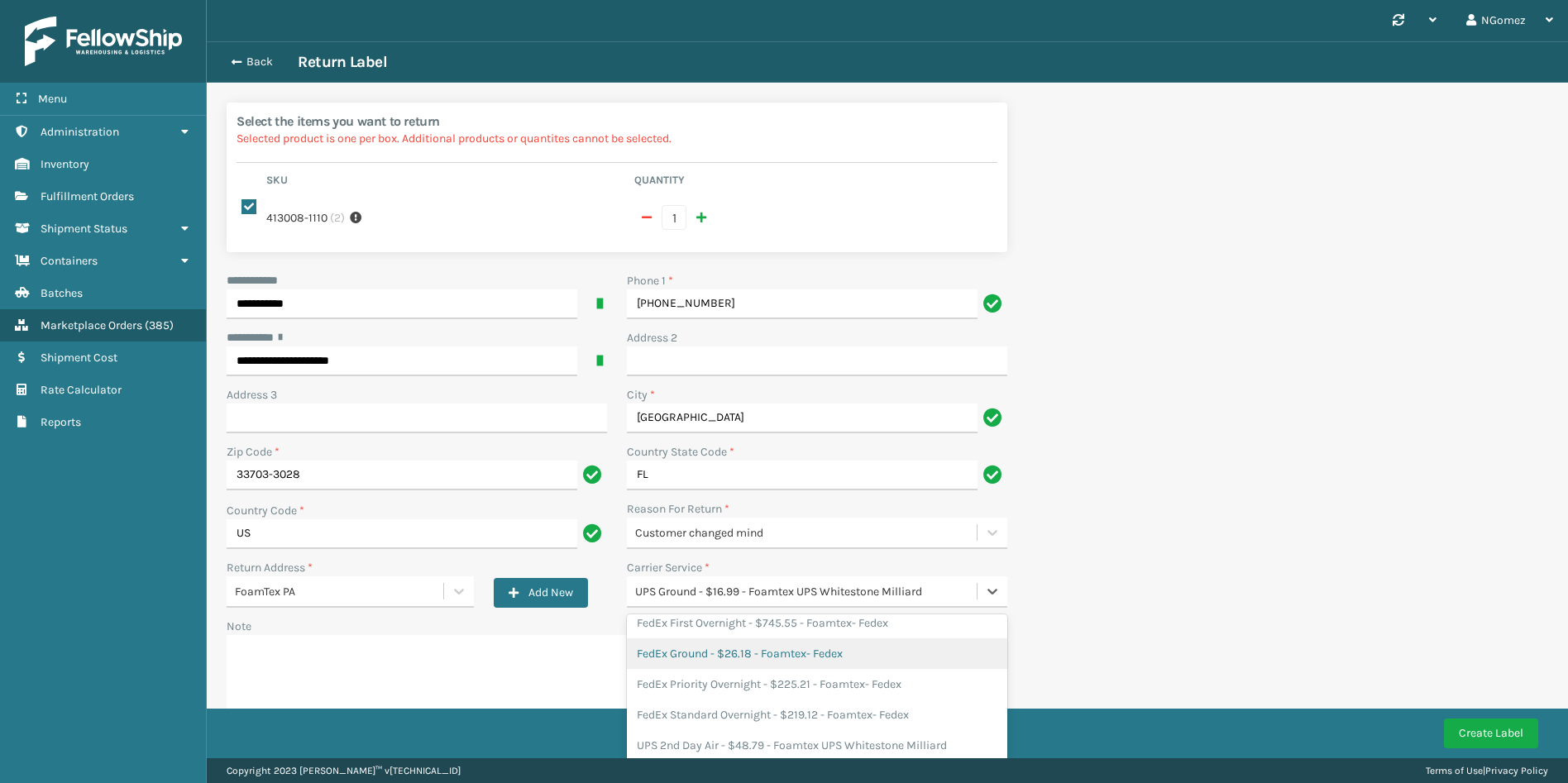
click at [780, 639] on div "FedEx Ground - $26.18 - Foamtex- Fedex" at bounding box center [817, 654] width 380 height 30
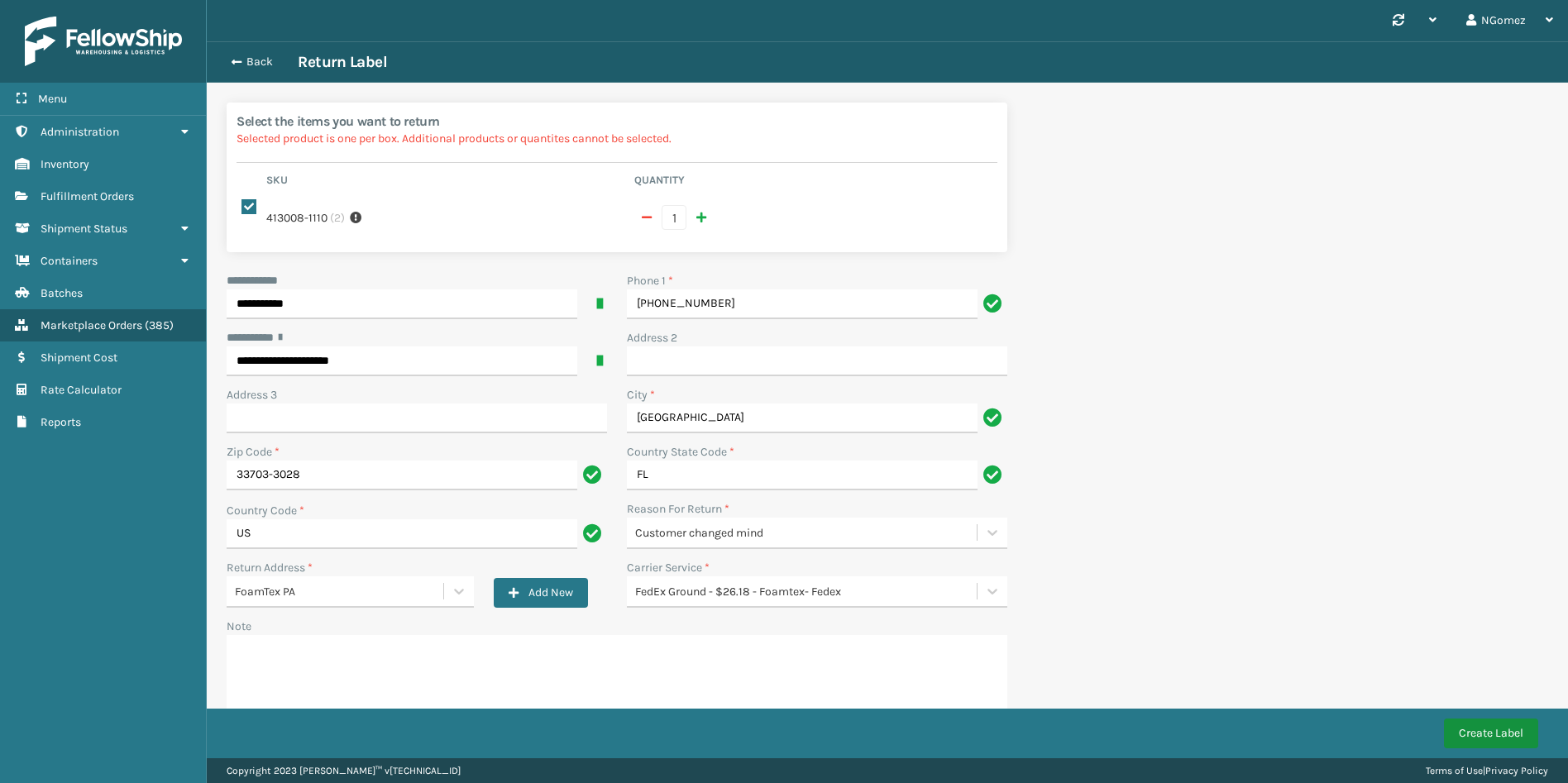
click at [1454, 735] on button "Create Label" at bounding box center [1490, 733] width 94 height 29
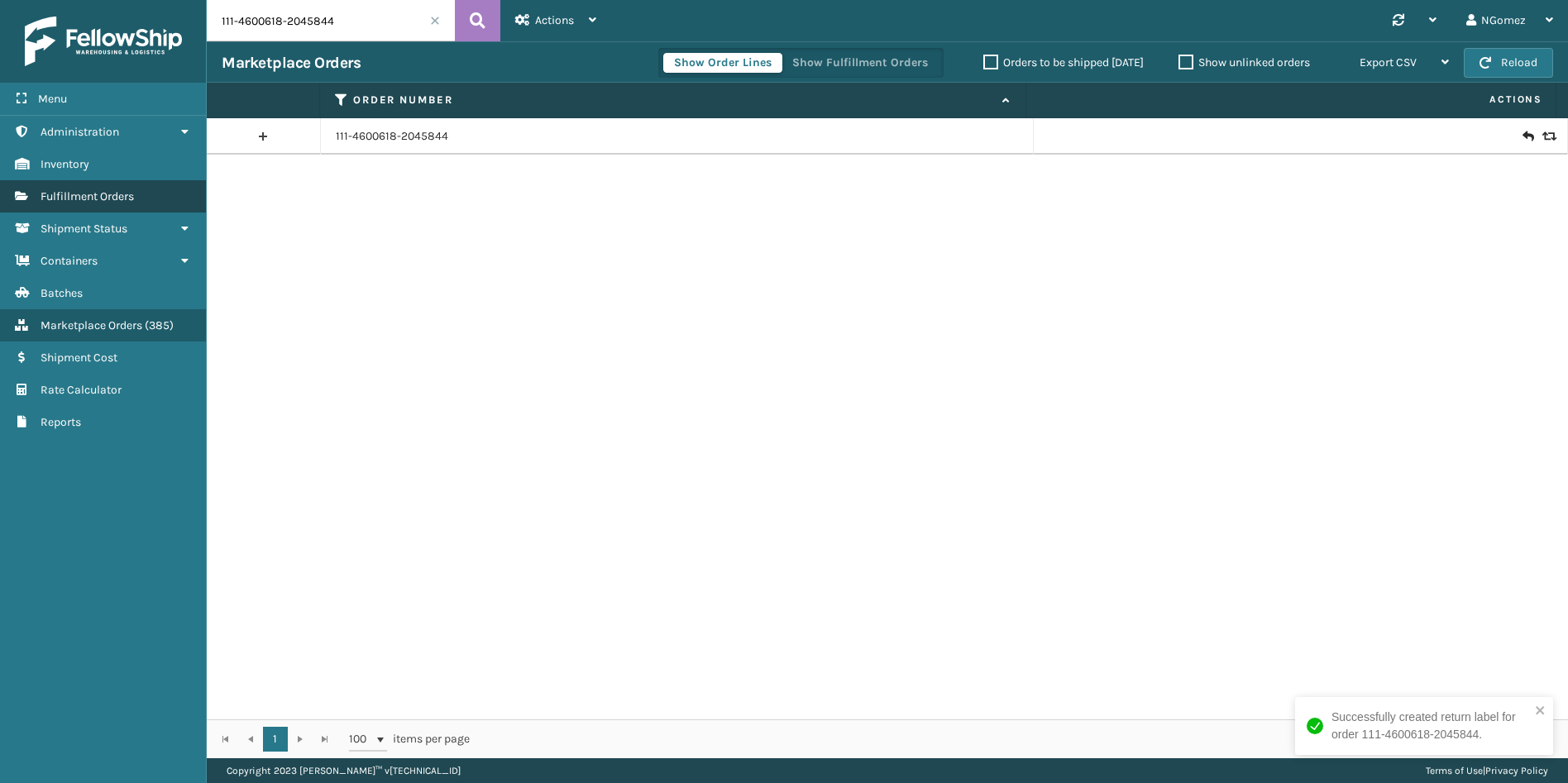
click at [79, 194] on span "Fulfillment Orders" at bounding box center [87, 196] width 93 height 14
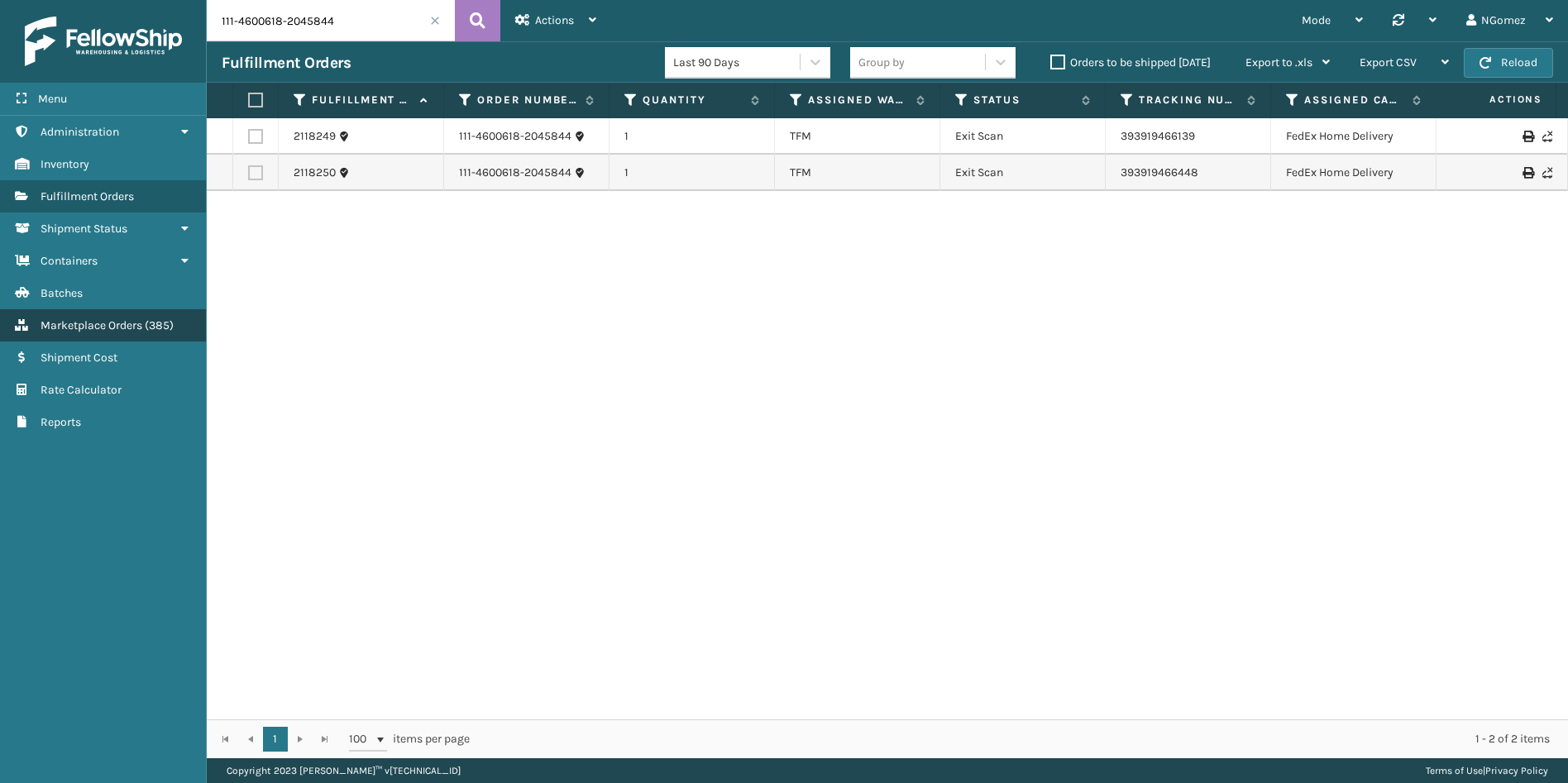
click at [85, 326] on span "Marketplace Orders" at bounding box center [91, 325] width 102 height 14
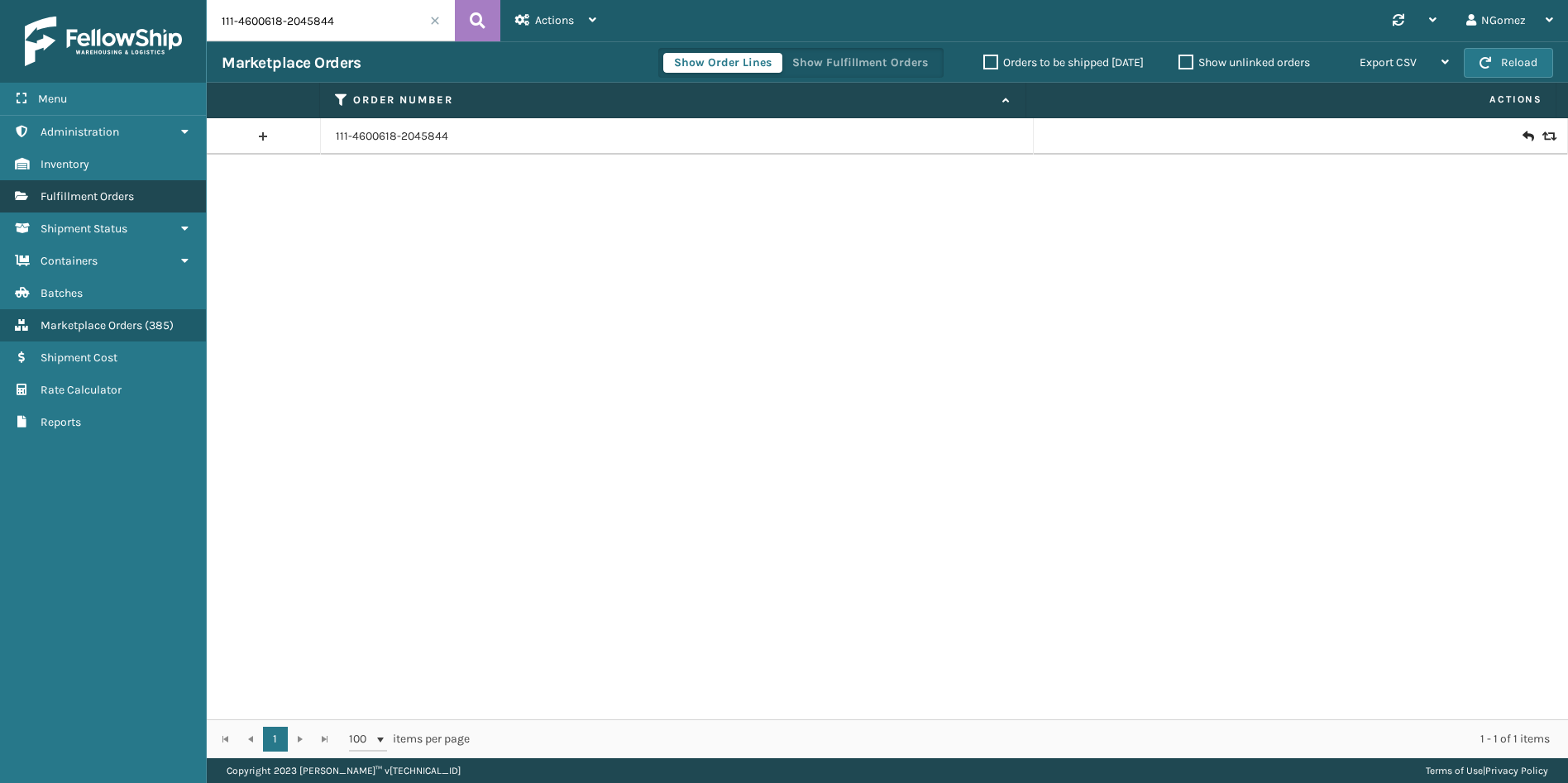
click at [129, 198] on span "Fulfillment Orders" at bounding box center [87, 196] width 93 height 14
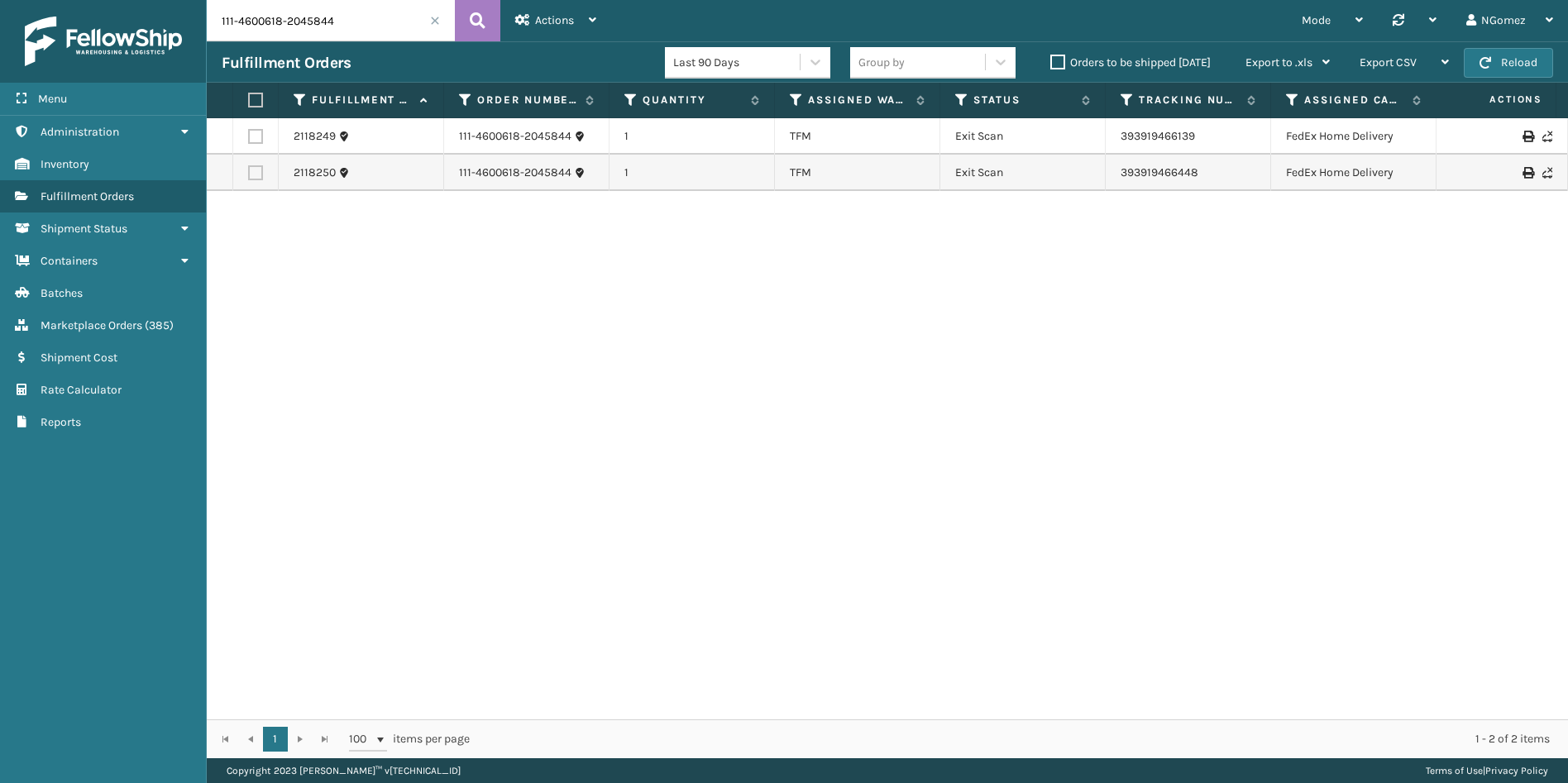
click at [291, 35] on input "111-4600618-2045844" at bounding box center [331, 20] width 248 height 41
click at [291, 35] on input "111-4600618-2045844" at bounding box center [331, 20] width 248 height 41
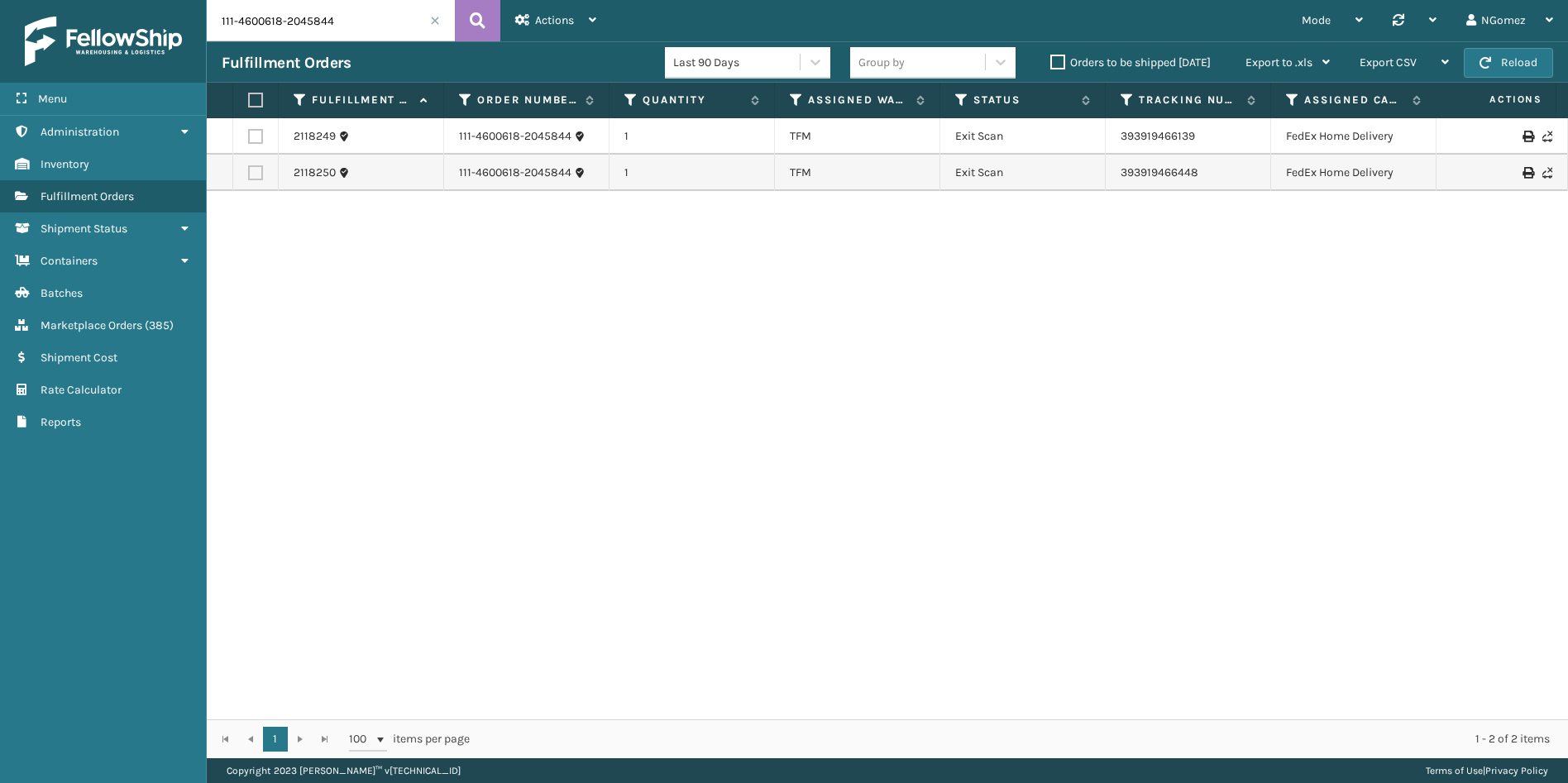
click at [291, 35] on input "111-4600618-2045844" at bounding box center [331, 20] width 248 height 41
paste input "6530467-3392218"
type input "111-6530467-3392218"
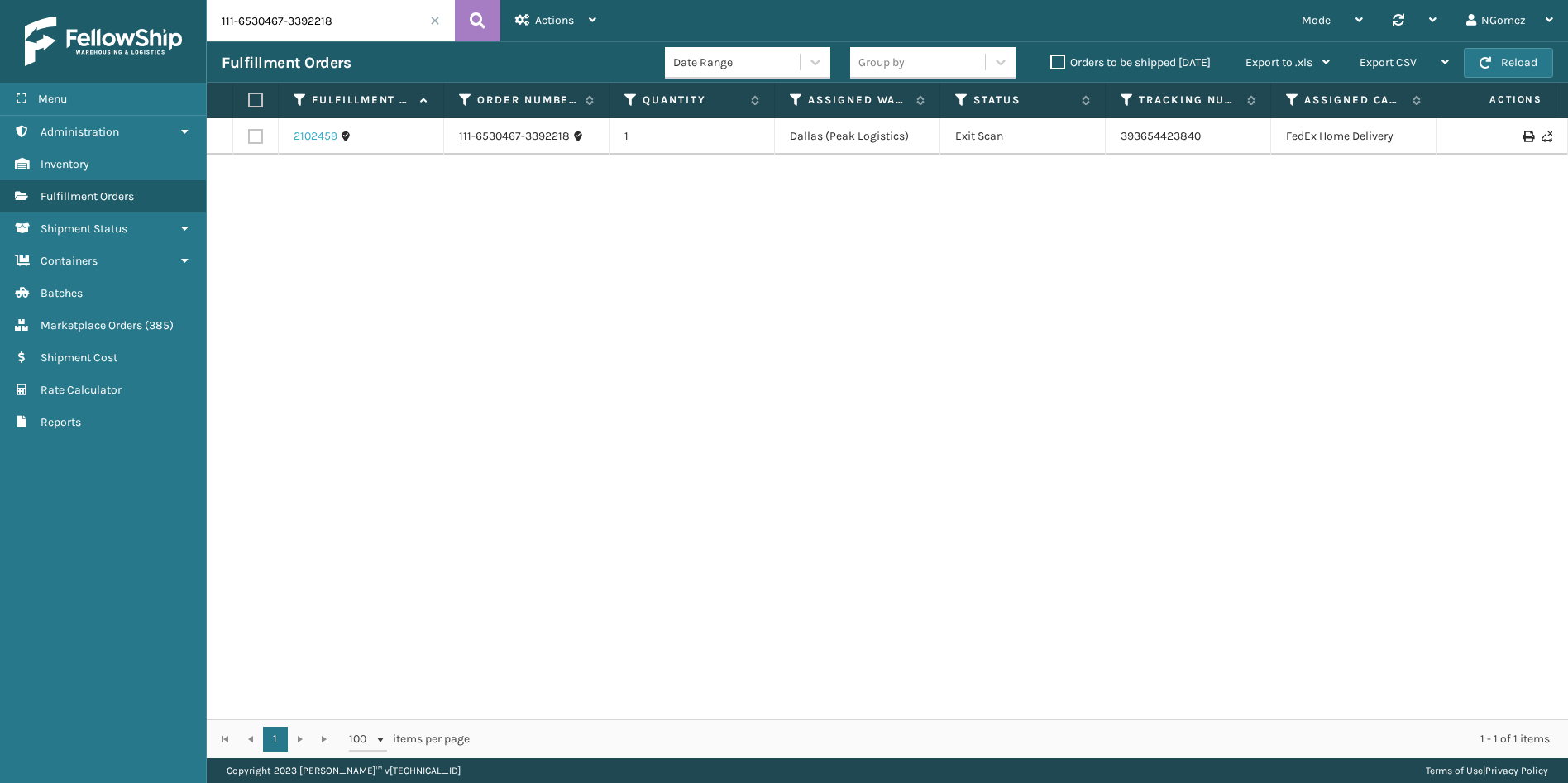
click at [303, 139] on link "2102459" at bounding box center [315, 137] width 44 height 17
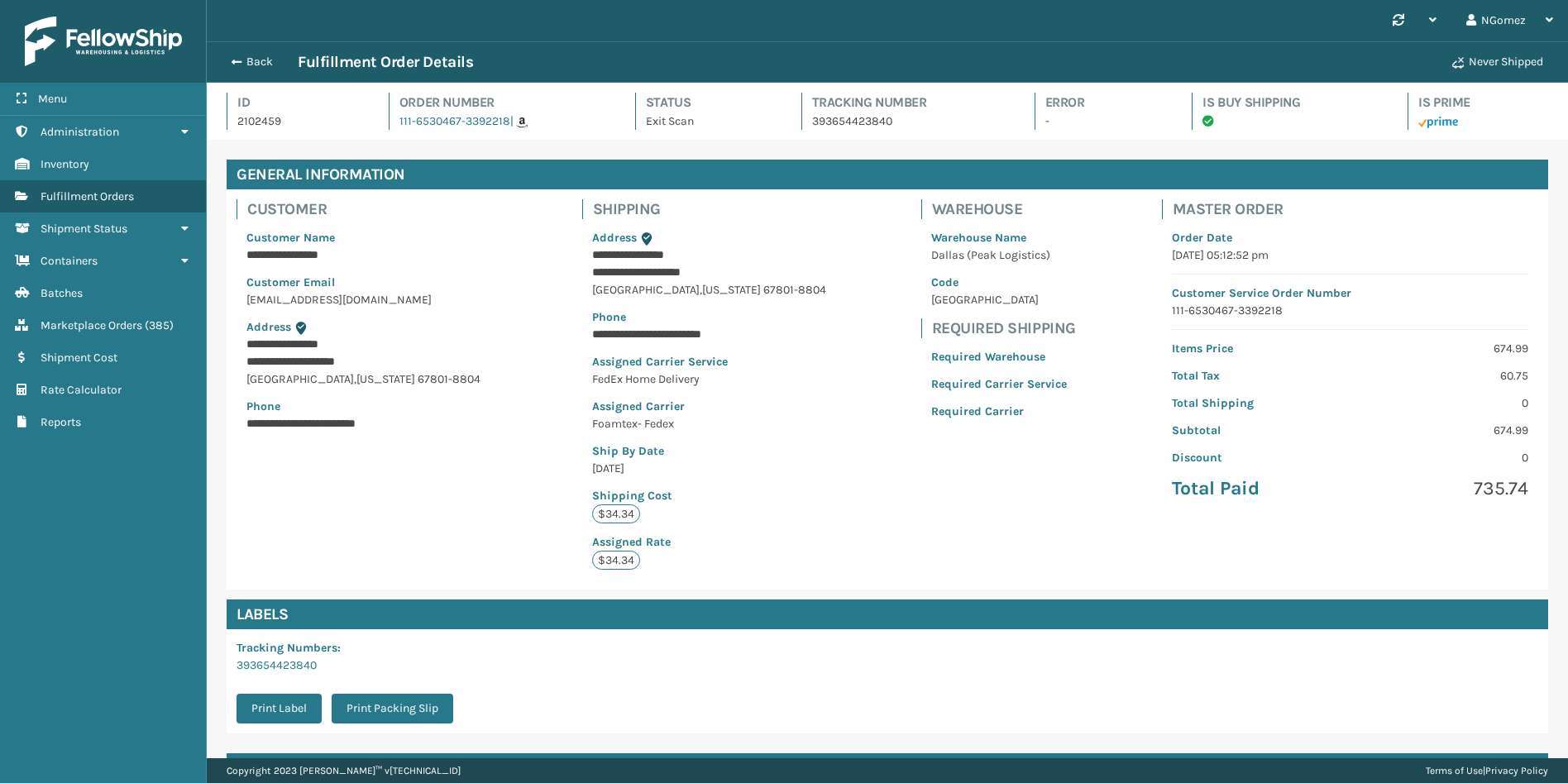
scroll to position [39, 1361]
click at [95, 310] on link "Marketplace Orders ( 385 )" at bounding box center [103, 325] width 206 height 32
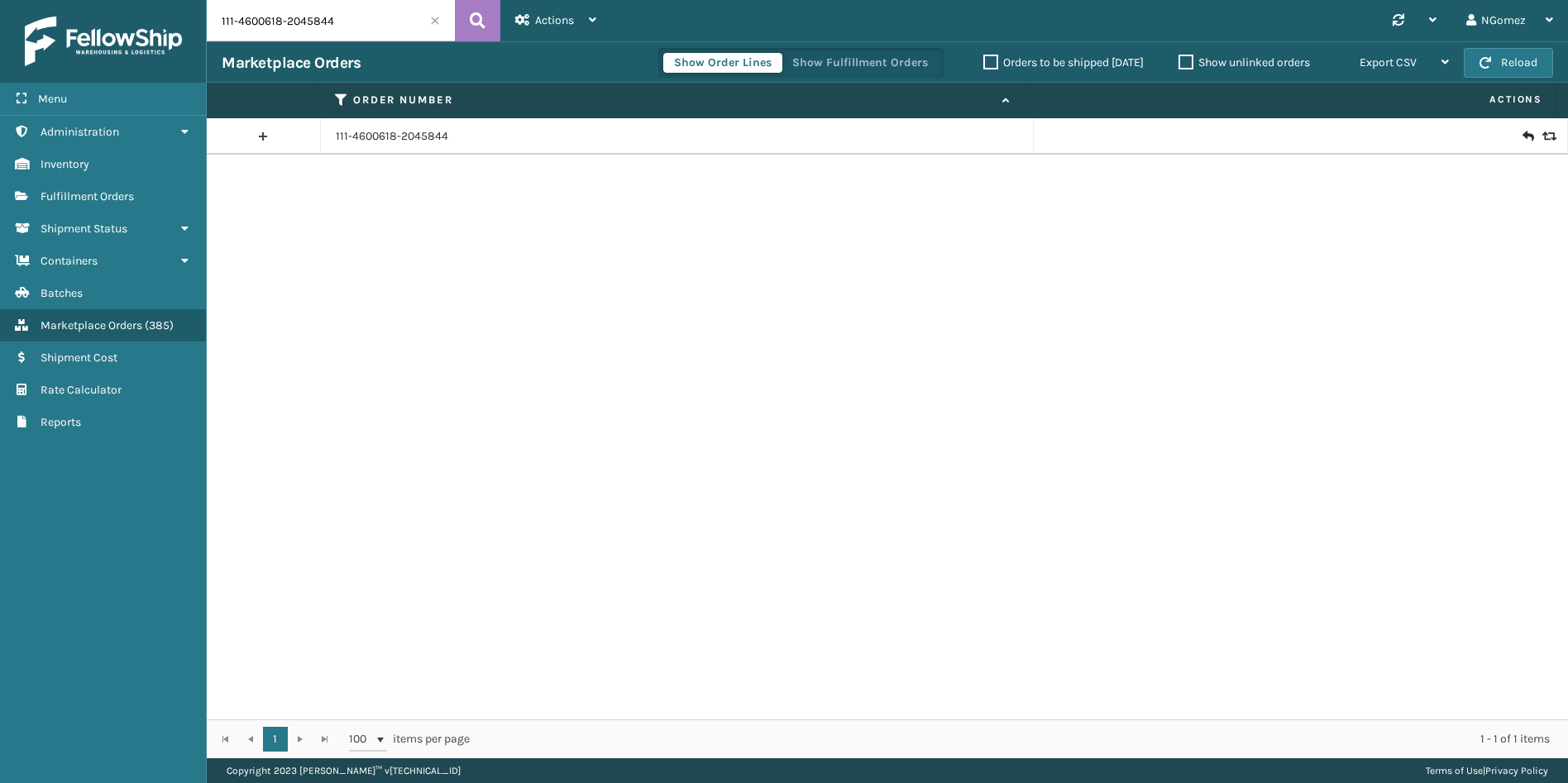
click at [343, 17] on input "111-4600618-2045844" at bounding box center [331, 20] width 248 height 41
paste input "6530467-3392218"
type input "111-6530467-3392218"
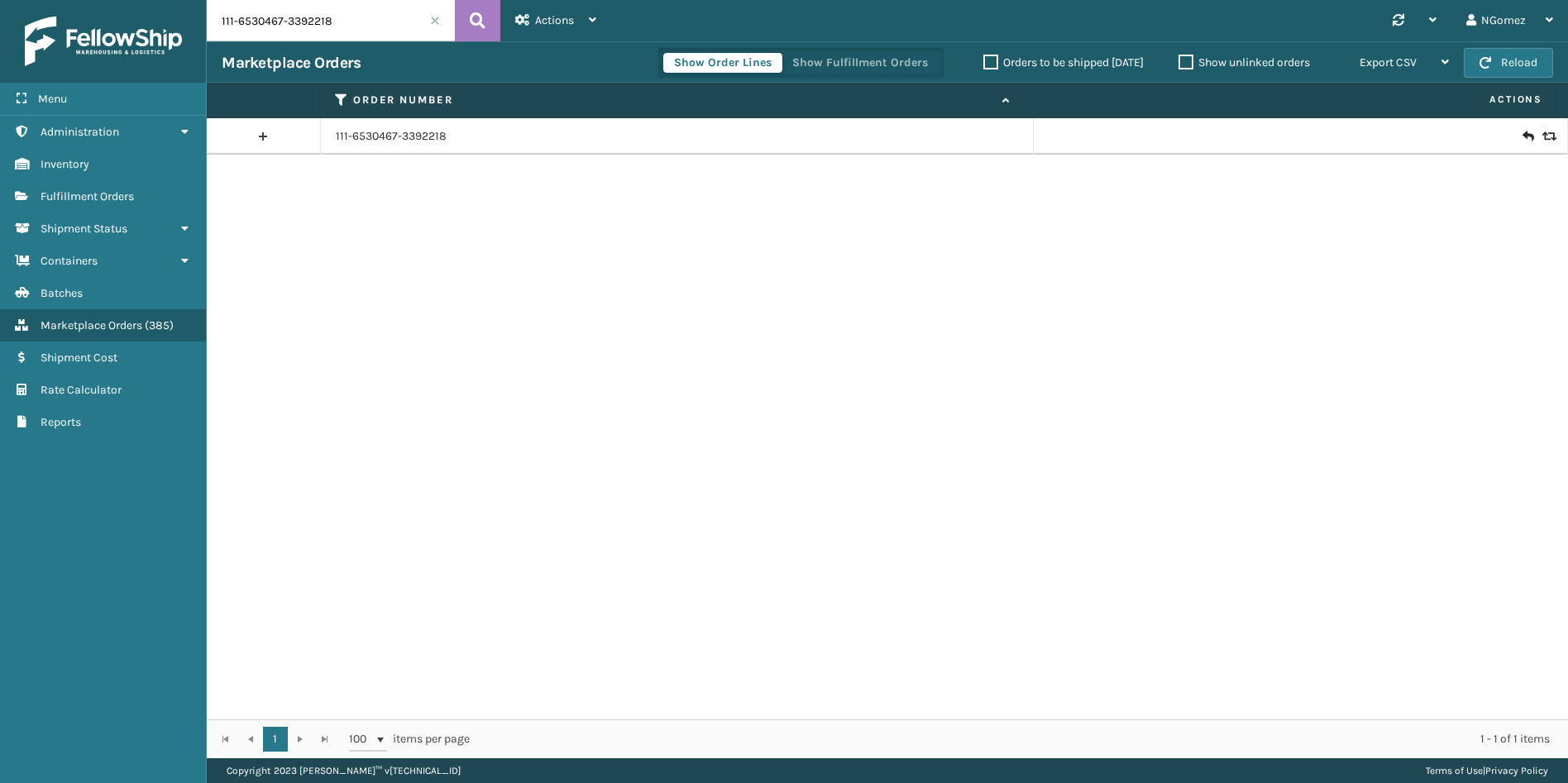
click at [1544, 131] on td at bounding box center [1300, 137] width 534 height 37
click at [1542, 139] on icon at bounding box center [1547, 137] width 10 height 12
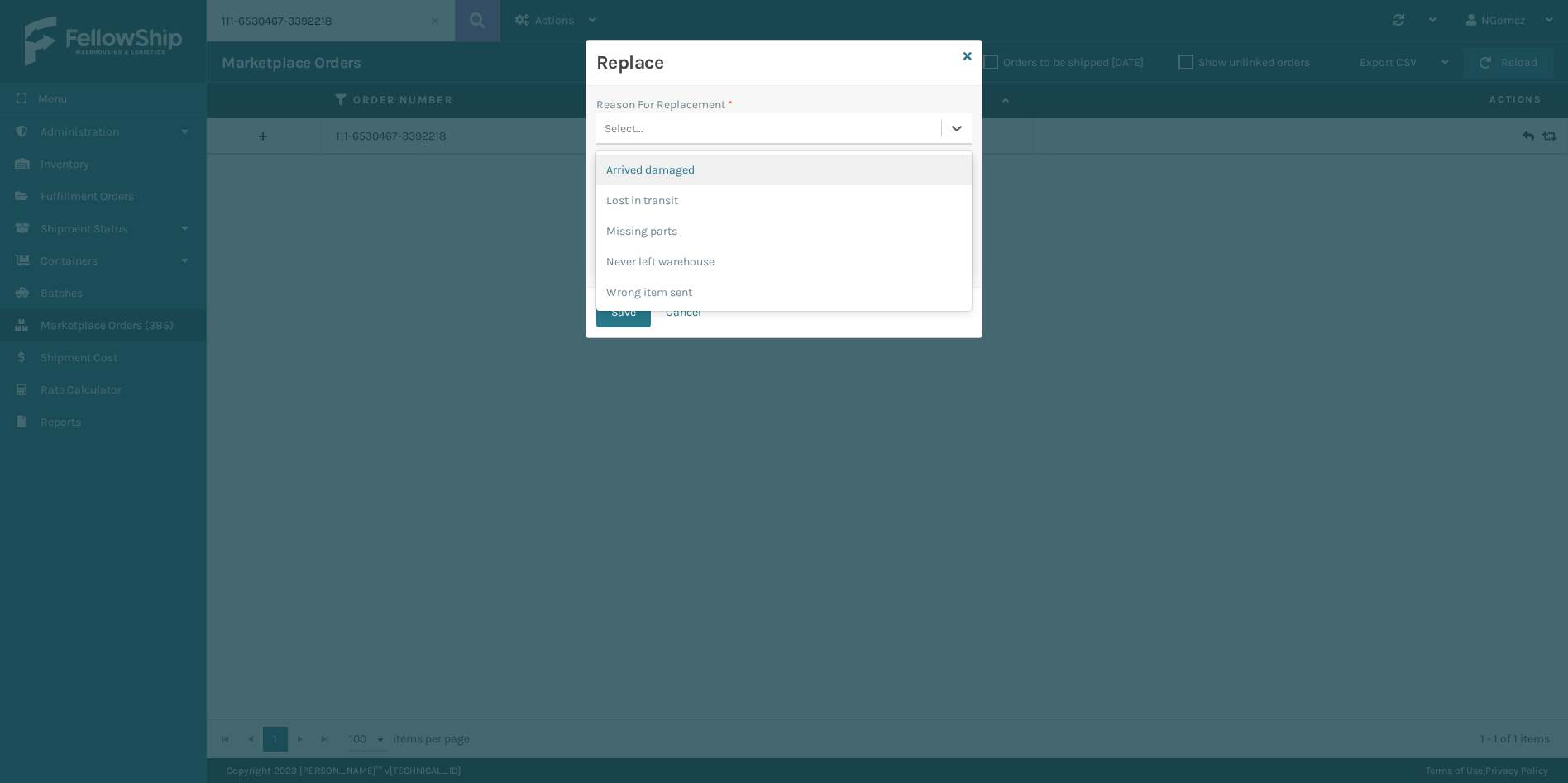
click at [750, 132] on div "Select..." at bounding box center [769, 128] width 345 height 28
click at [714, 201] on div "Lost in transit" at bounding box center [784, 200] width 376 height 30
click at [605, 302] on button "Save" at bounding box center [624, 313] width 55 height 29
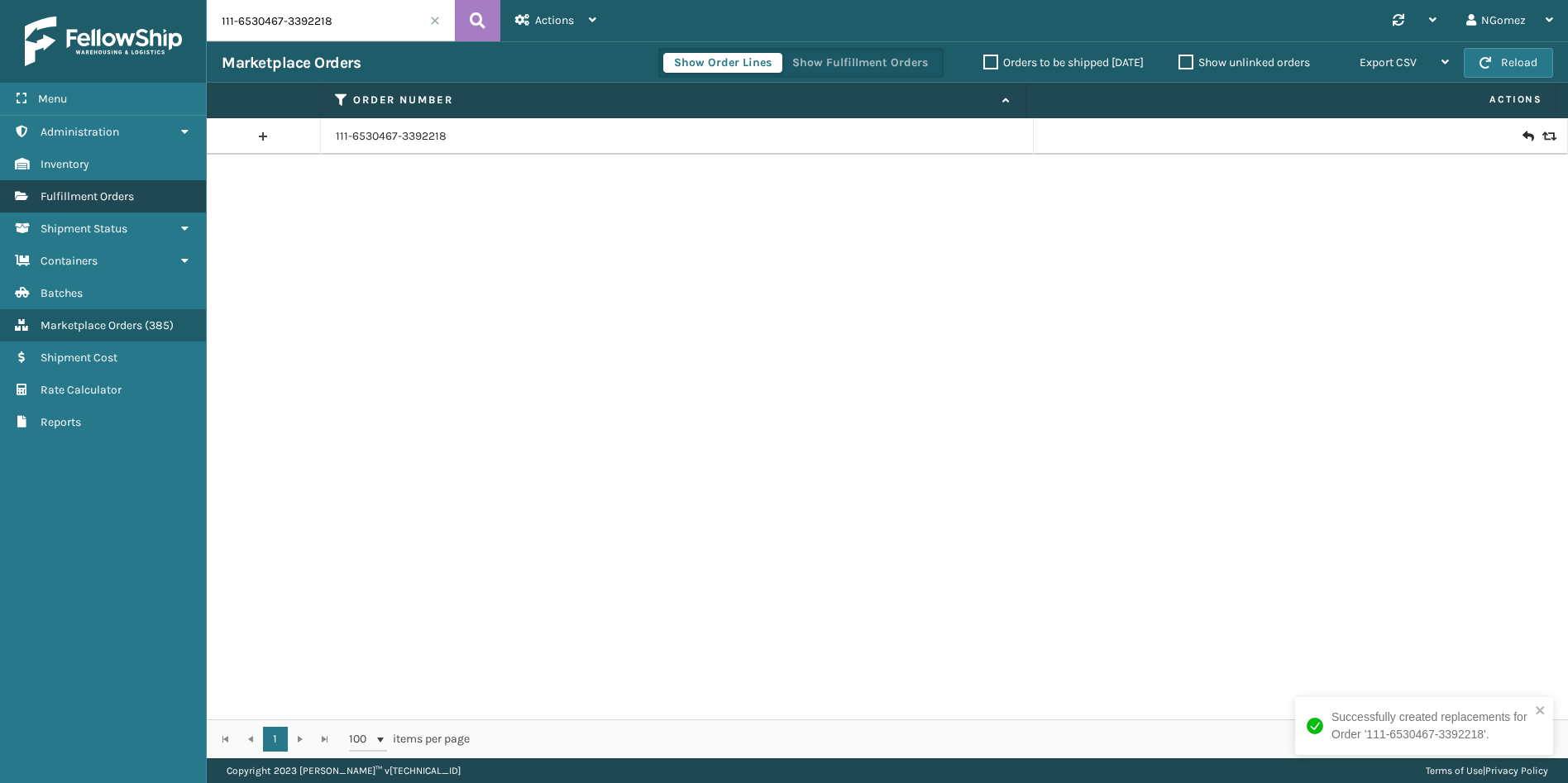
click at [120, 202] on span "Fulfillment Orders" at bounding box center [87, 196] width 93 height 14
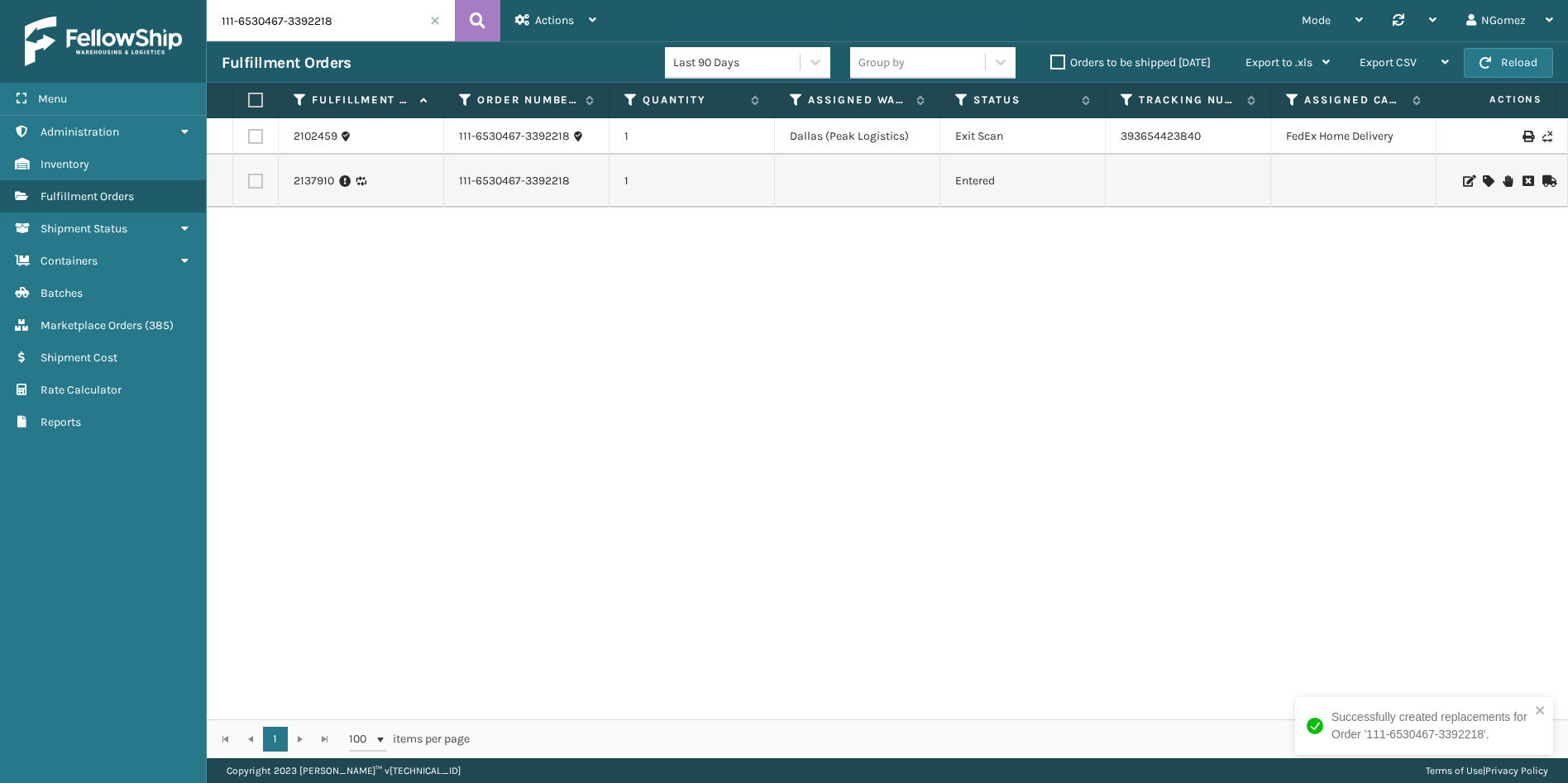
click at [1463, 182] on icon at bounding box center [1467, 181] width 10 height 12
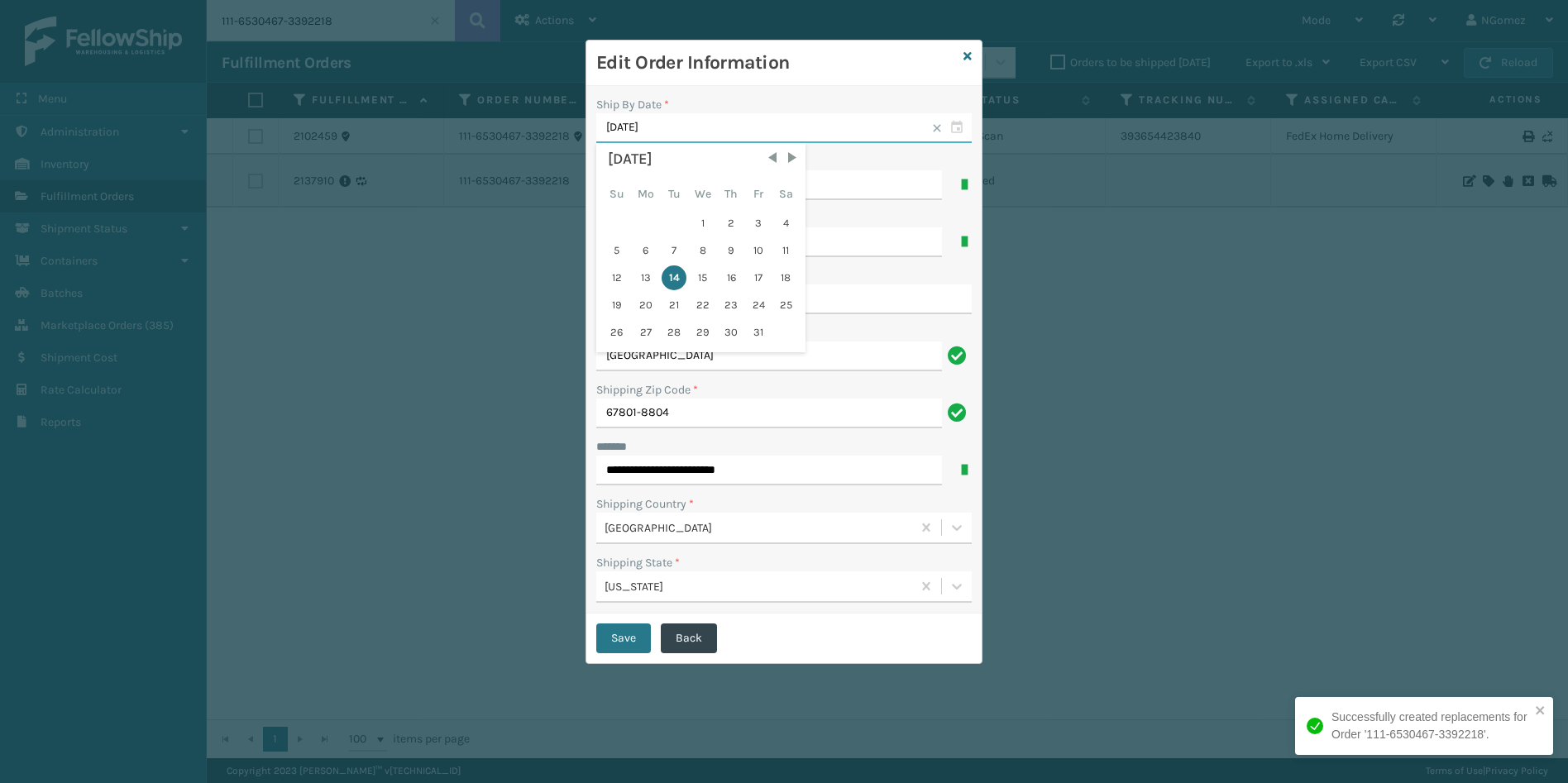
click at [698, 123] on input "[DATE]" at bounding box center [784, 128] width 376 height 29
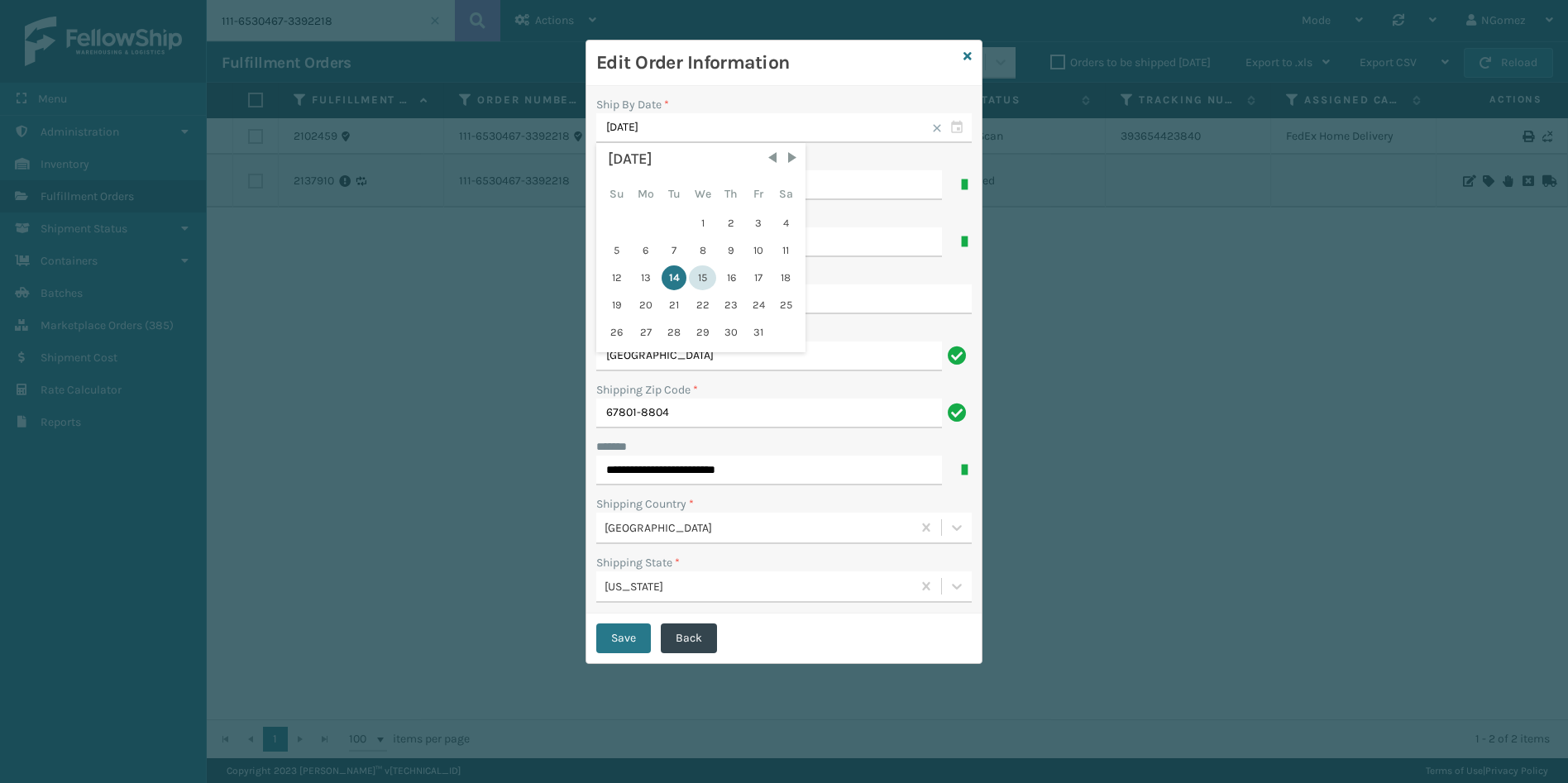
click at [703, 274] on div "15" at bounding box center [703, 278] width 27 height 25
type input "[DATE]"
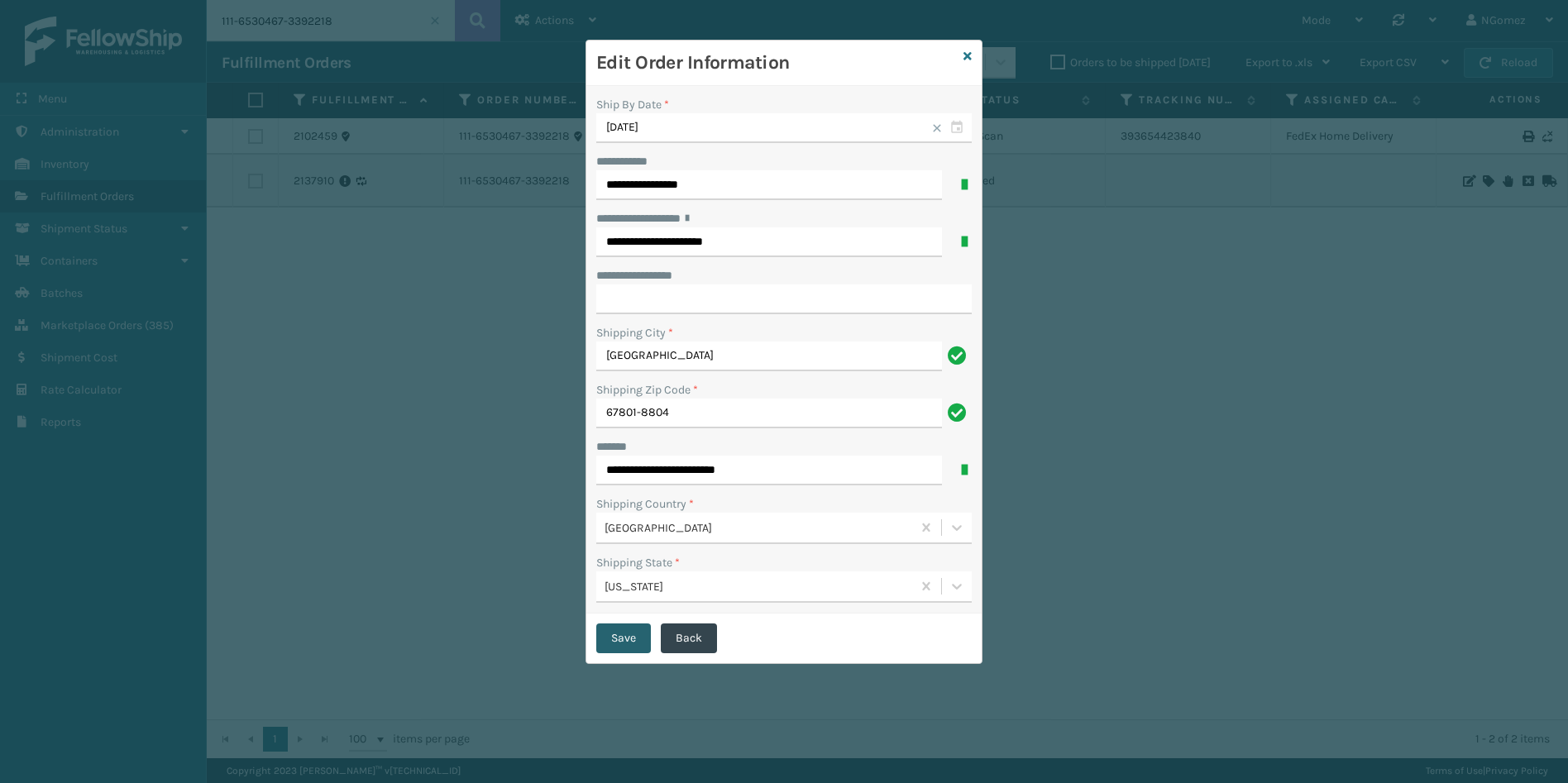
click at [639, 633] on button "Save" at bounding box center [624, 638] width 55 height 29
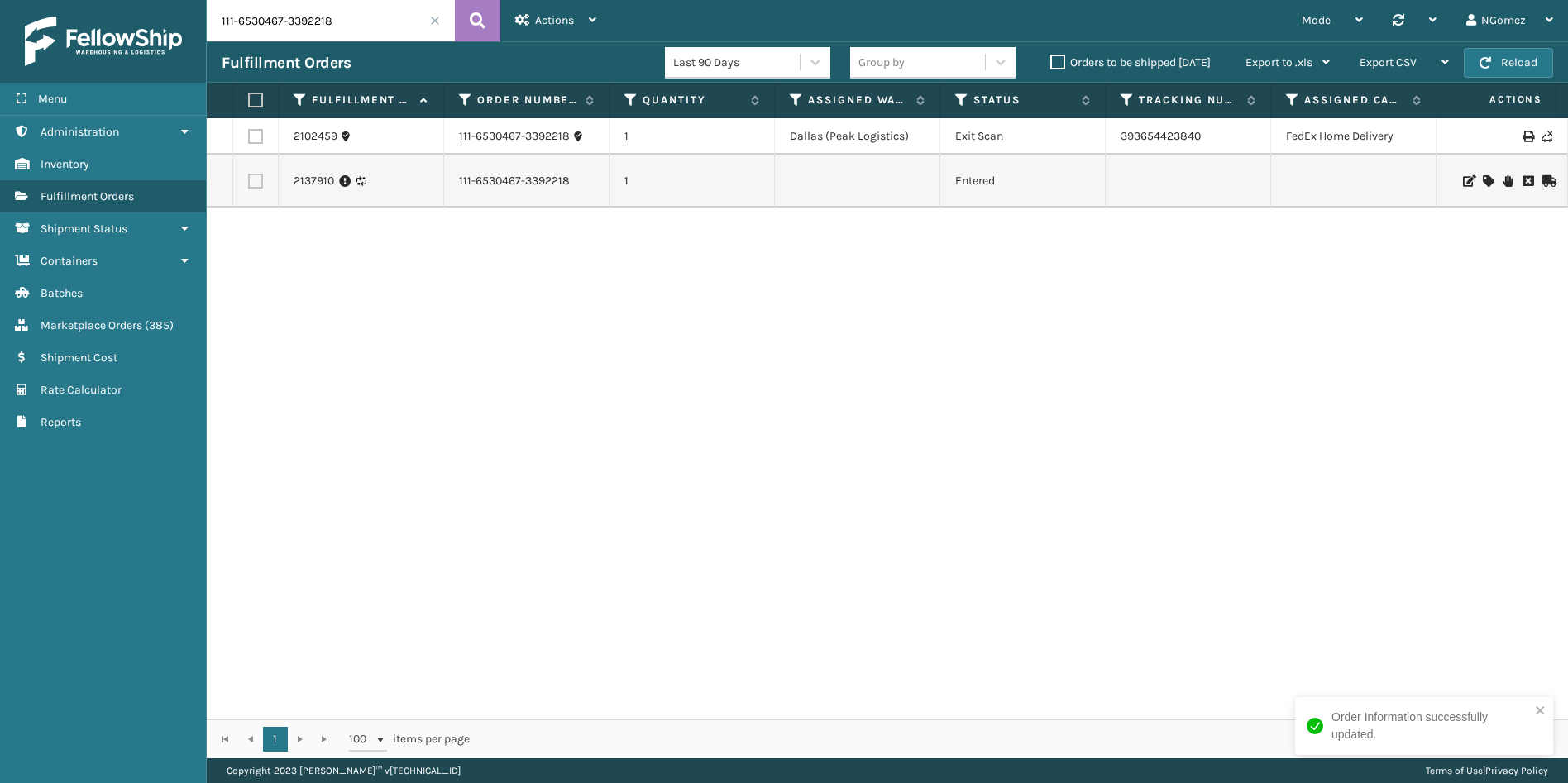
click at [1483, 182] on icon at bounding box center [1487, 181] width 10 height 12
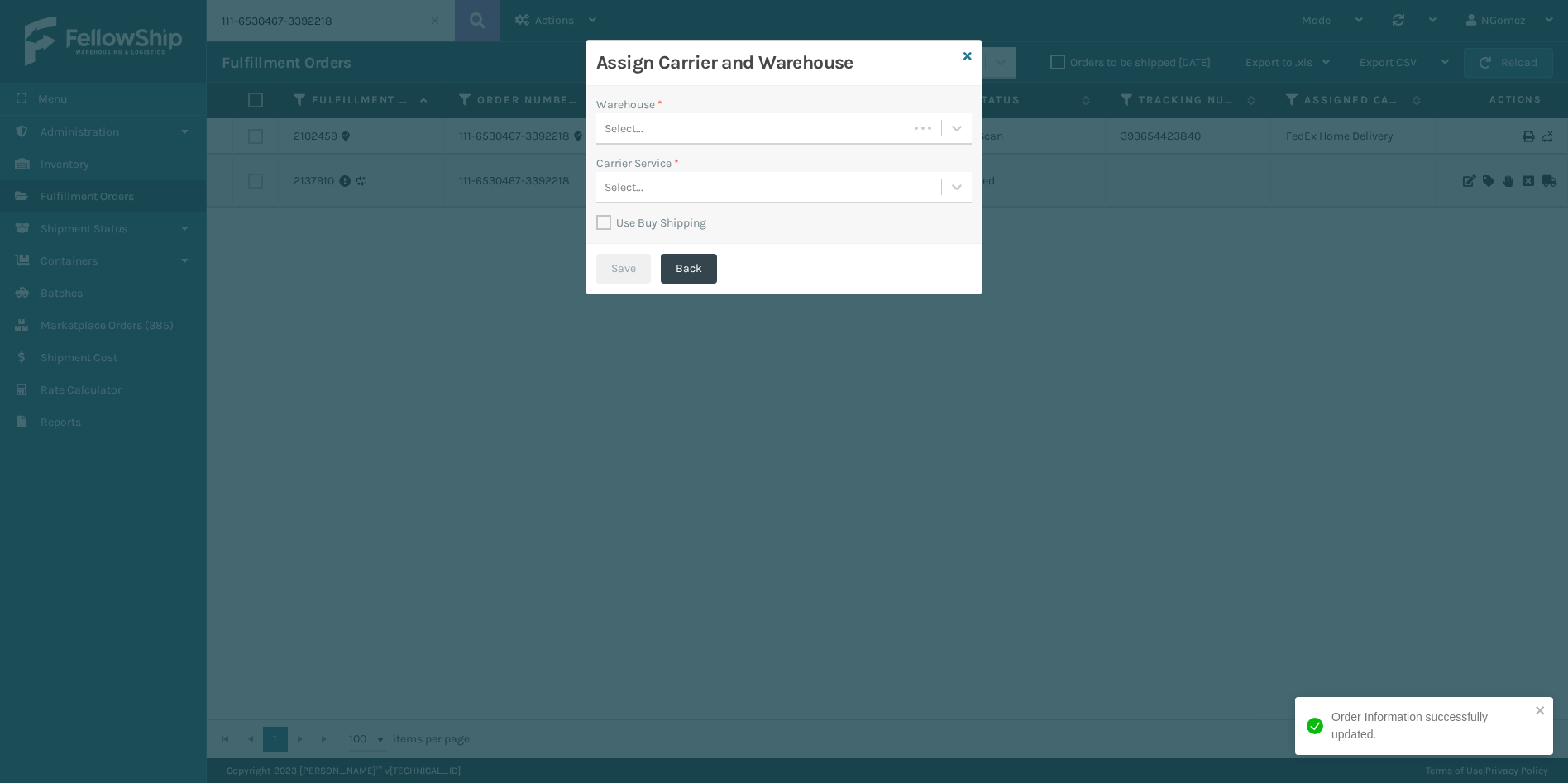
click at [828, 108] on div "Warehouse *" at bounding box center [784, 105] width 376 height 17
click at [808, 131] on div "Select..." at bounding box center [752, 128] width 312 height 28
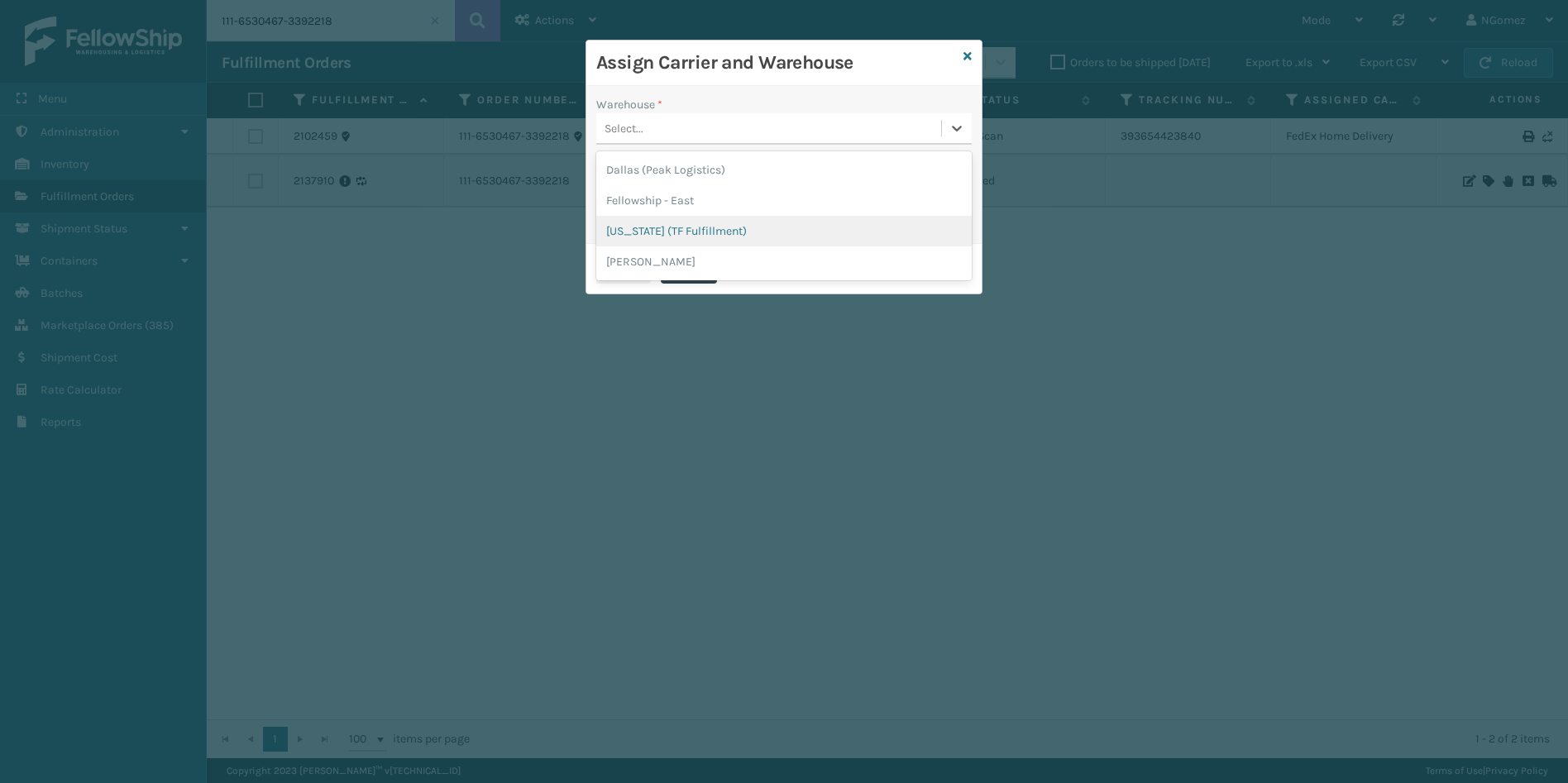
click at [741, 237] on div "[US_STATE] (TF Fulfillment)" at bounding box center [784, 230] width 376 height 30
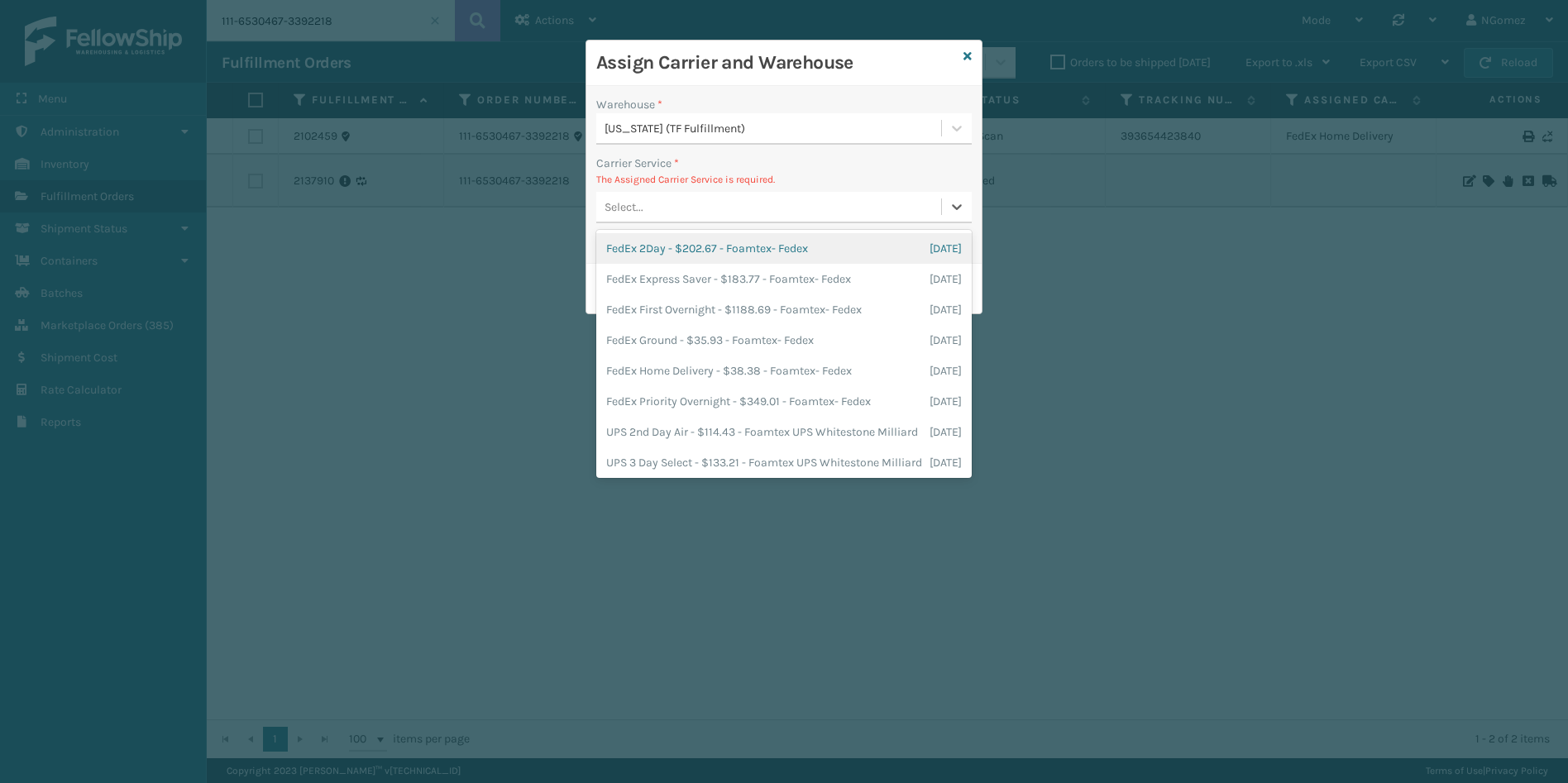
click at [705, 199] on div "Select..." at bounding box center [769, 207] width 345 height 28
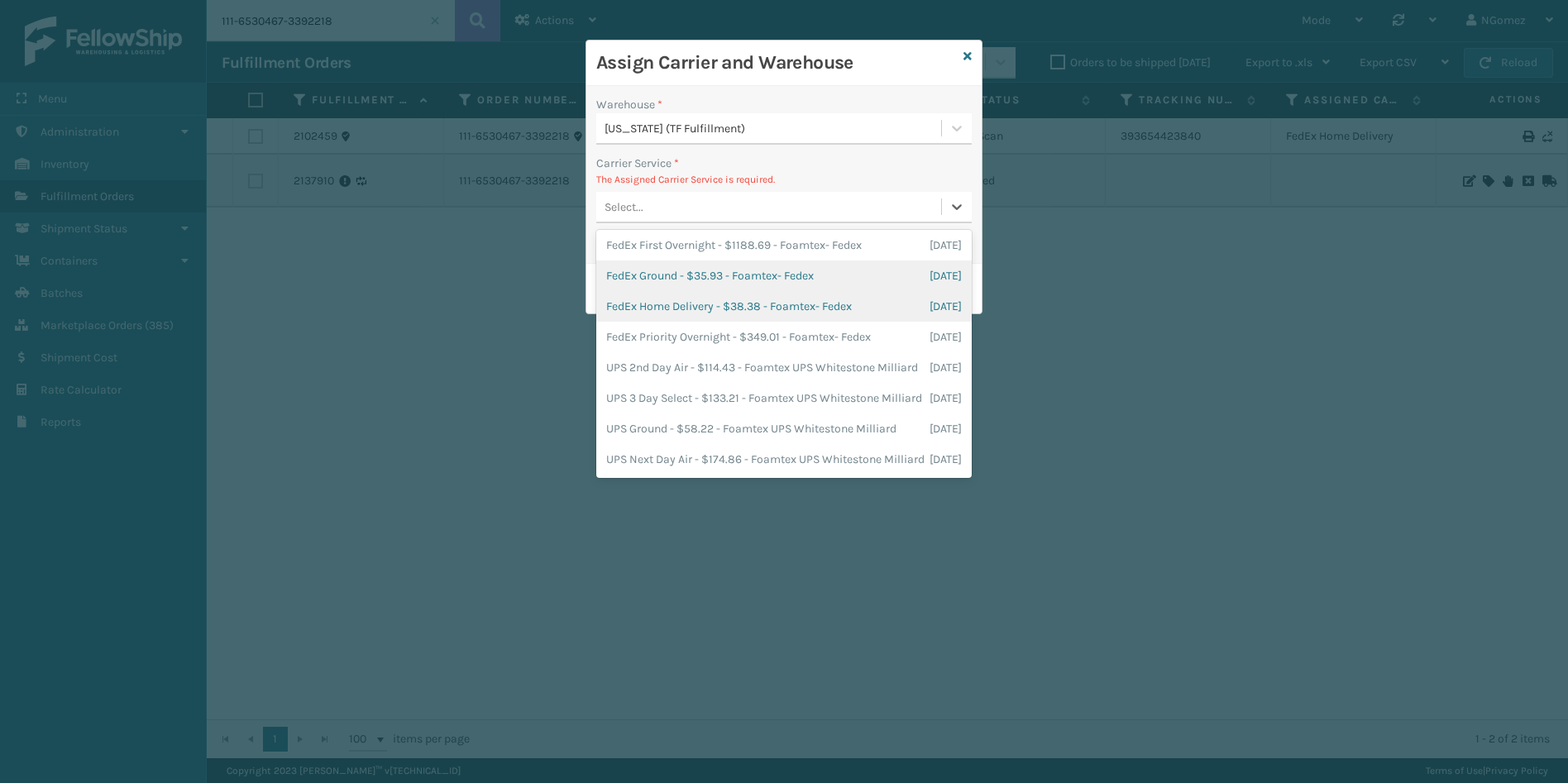
scroll to position [134, 0]
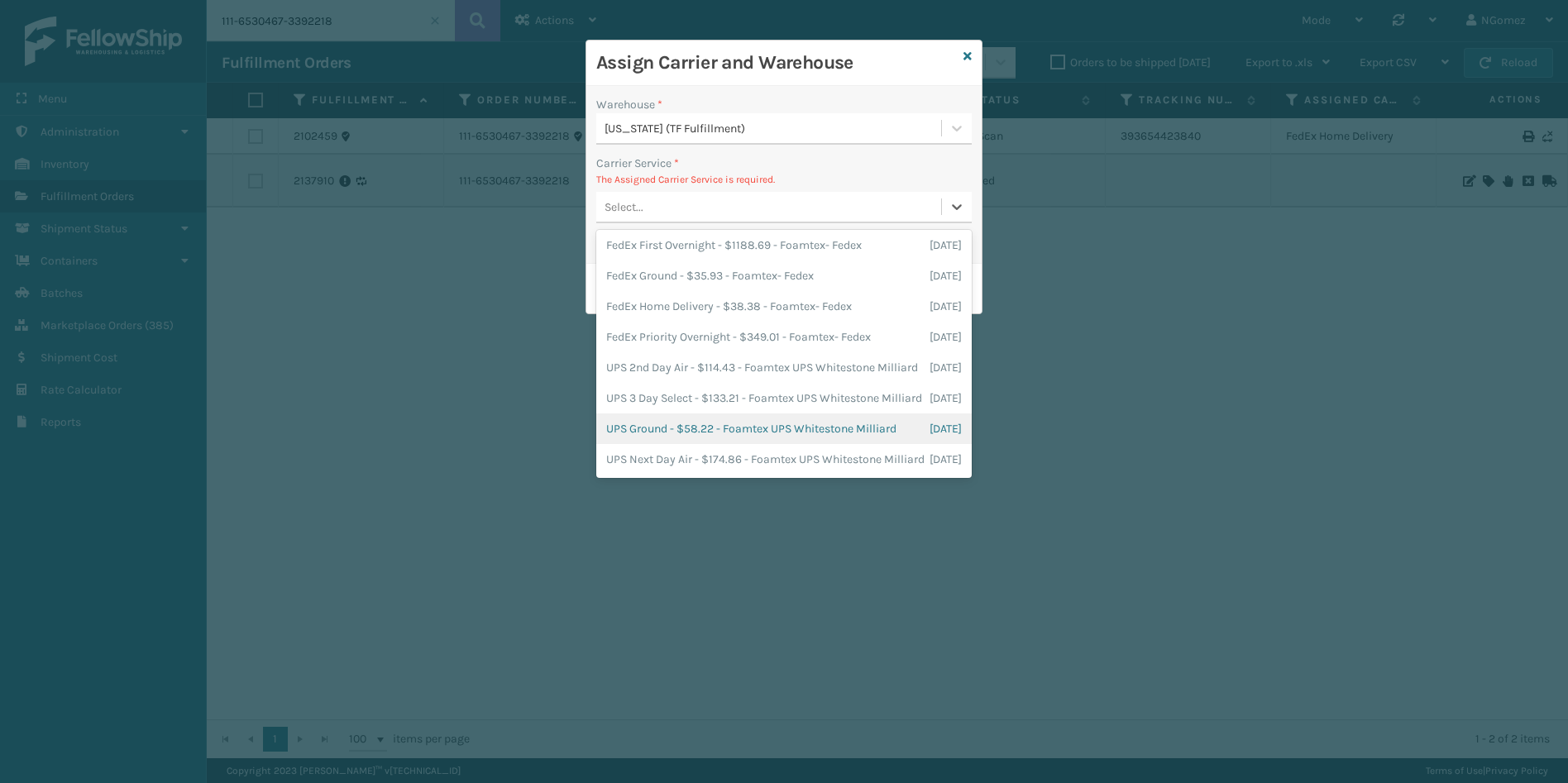
click at [739, 414] on div "UPS Ground - $58.22 - Foamtex UPS Whitestone Milliard [DATE]" at bounding box center [784, 428] width 376 height 30
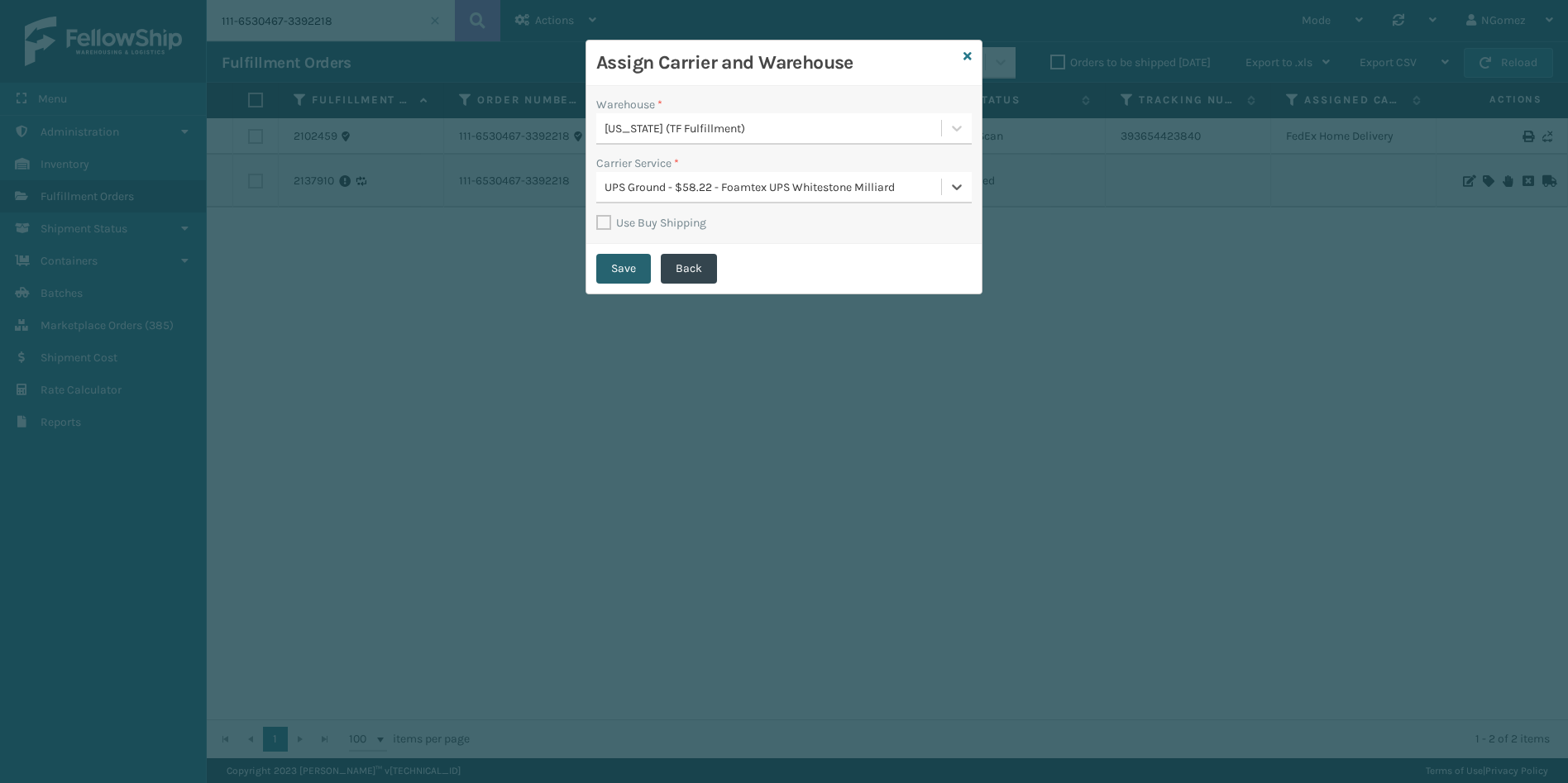
click at [610, 259] on button "Save" at bounding box center [624, 269] width 55 height 29
